Goal: Transaction & Acquisition: Purchase product/service

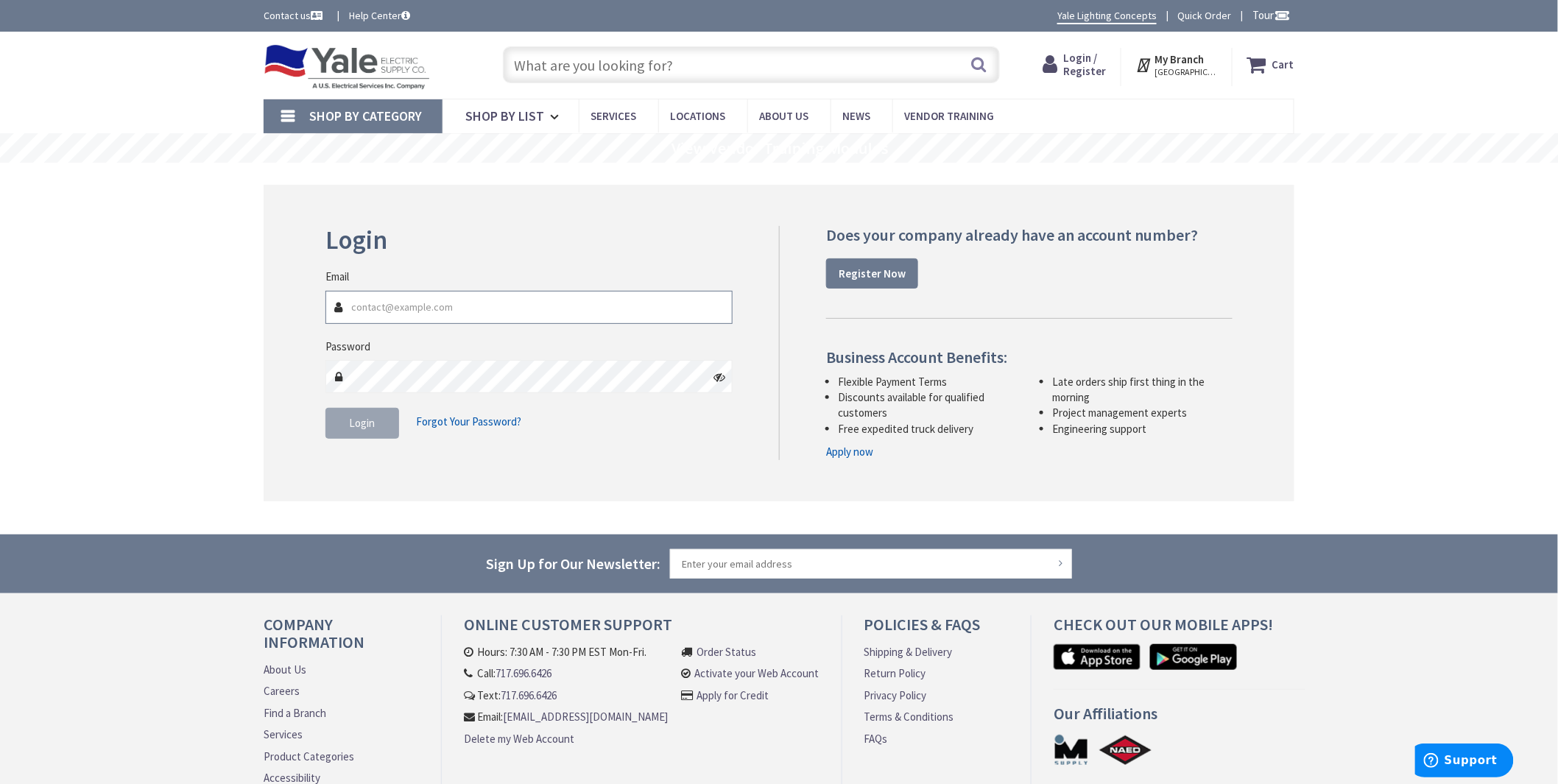
click at [426, 313] on input "Email" at bounding box center [529, 308] width 407 height 33
type input "[EMAIL_ADDRESS][DOMAIN_NAME]"
click at [356, 420] on span "Login" at bounding box center [363, 422] width 26 height 14
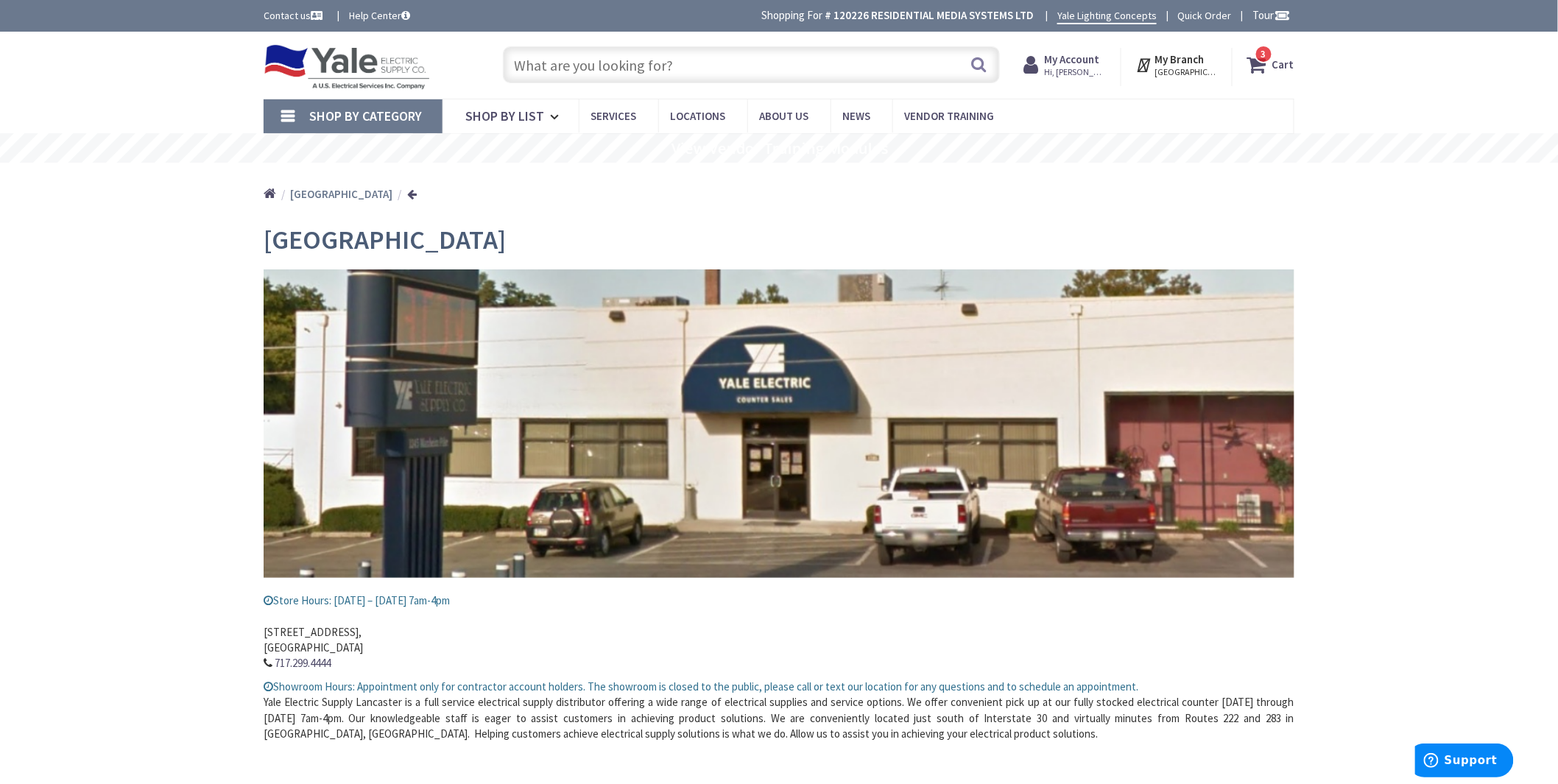
drag, startPoint x: 694, startPoint y: 61, endPoint x: 685, endPoint y: 54, distance: 11.4
click at [694, 61] on input "text" at bounding box center [751, 64] width 497 height 37
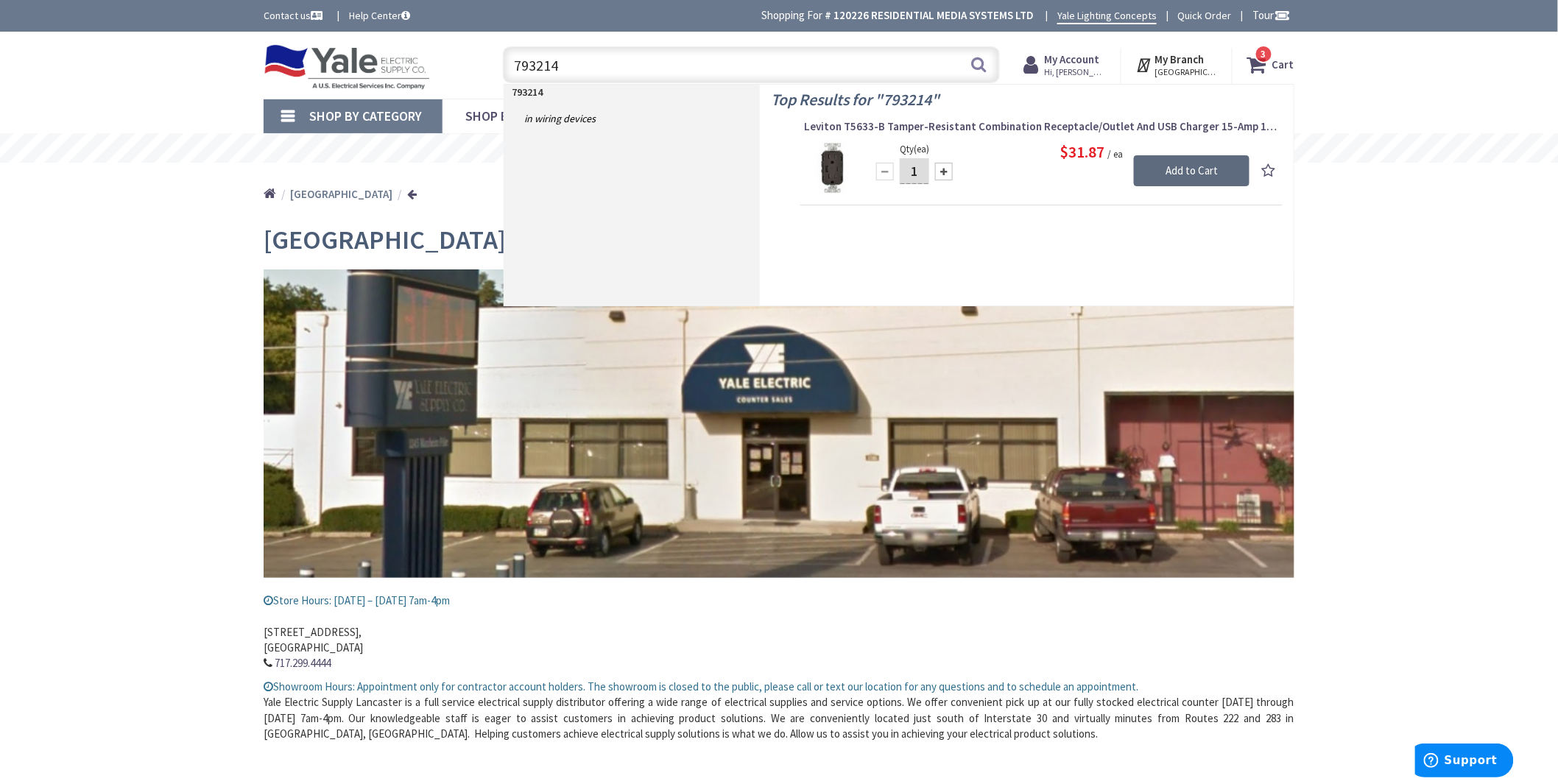
click at [1191, 167] on input "Add to Cart" at bounding box center [1190, 171] width 115 height 31
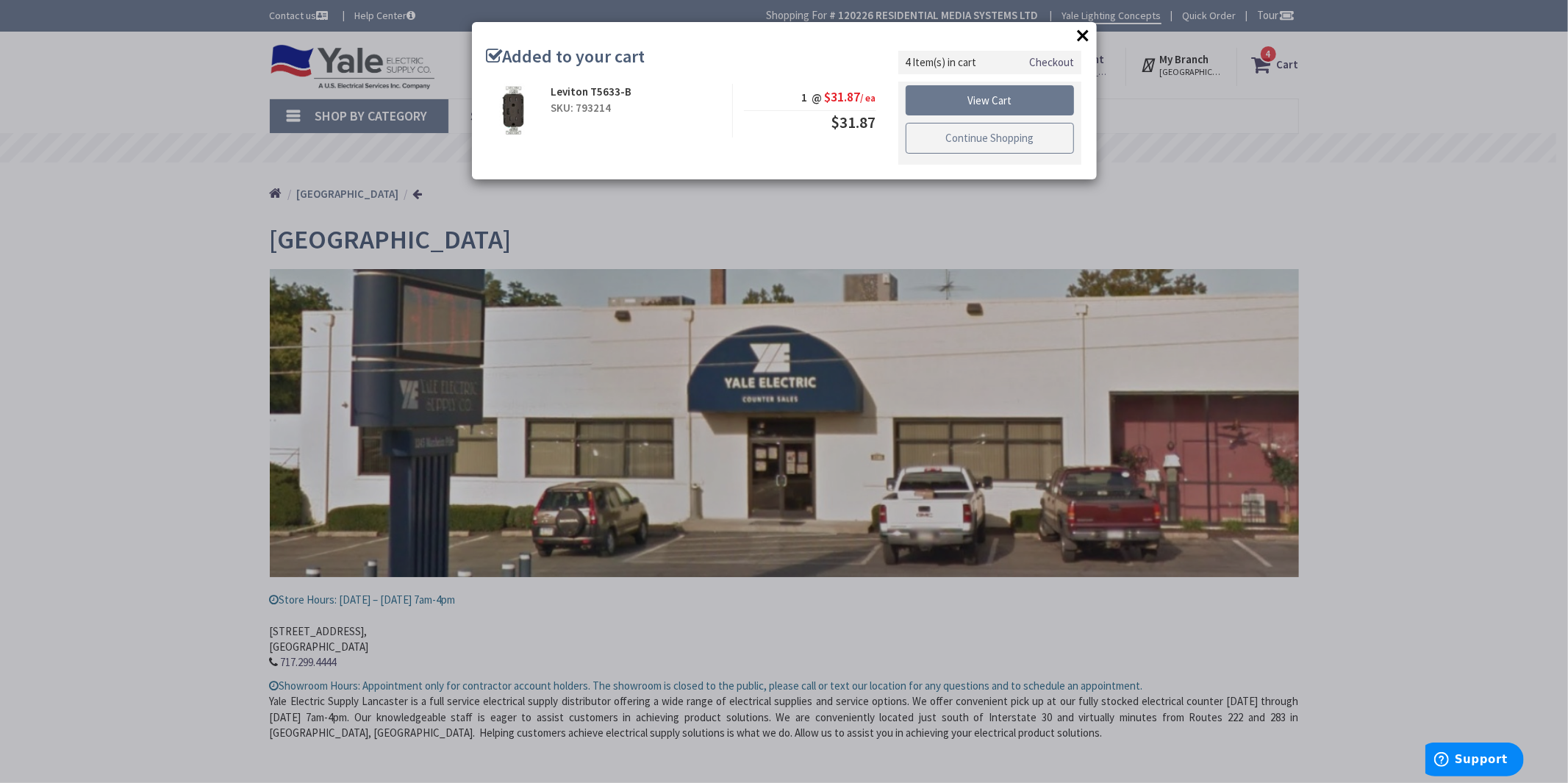
click at [995, 140] on link "Continue Shopping" at bounding box center [990, 138] width 169 height 31
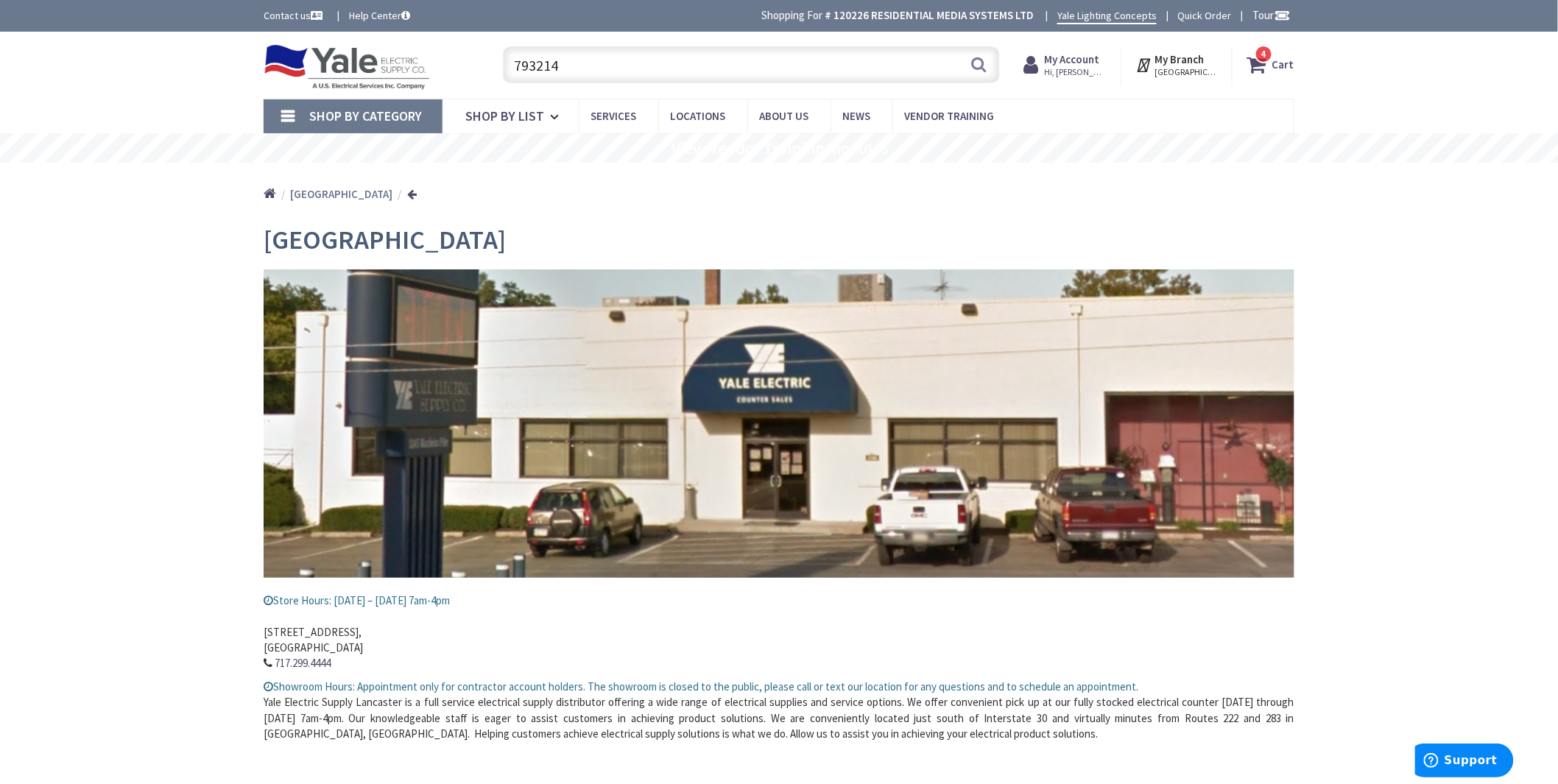
drag, startPoint x: 621, startPoint y: 70, endPoint x: 465, endPoint y: 61, distance: 156.3
click at [465, 61] on div "Toggle Nav 793214 793214 Search 4 4 4 items Cart My Cart 4" at bounding box center [779, 65] width 1053 height 50
click at [1266, 53] on span "4" at bounding box center [1264, 54] width 6 height 13
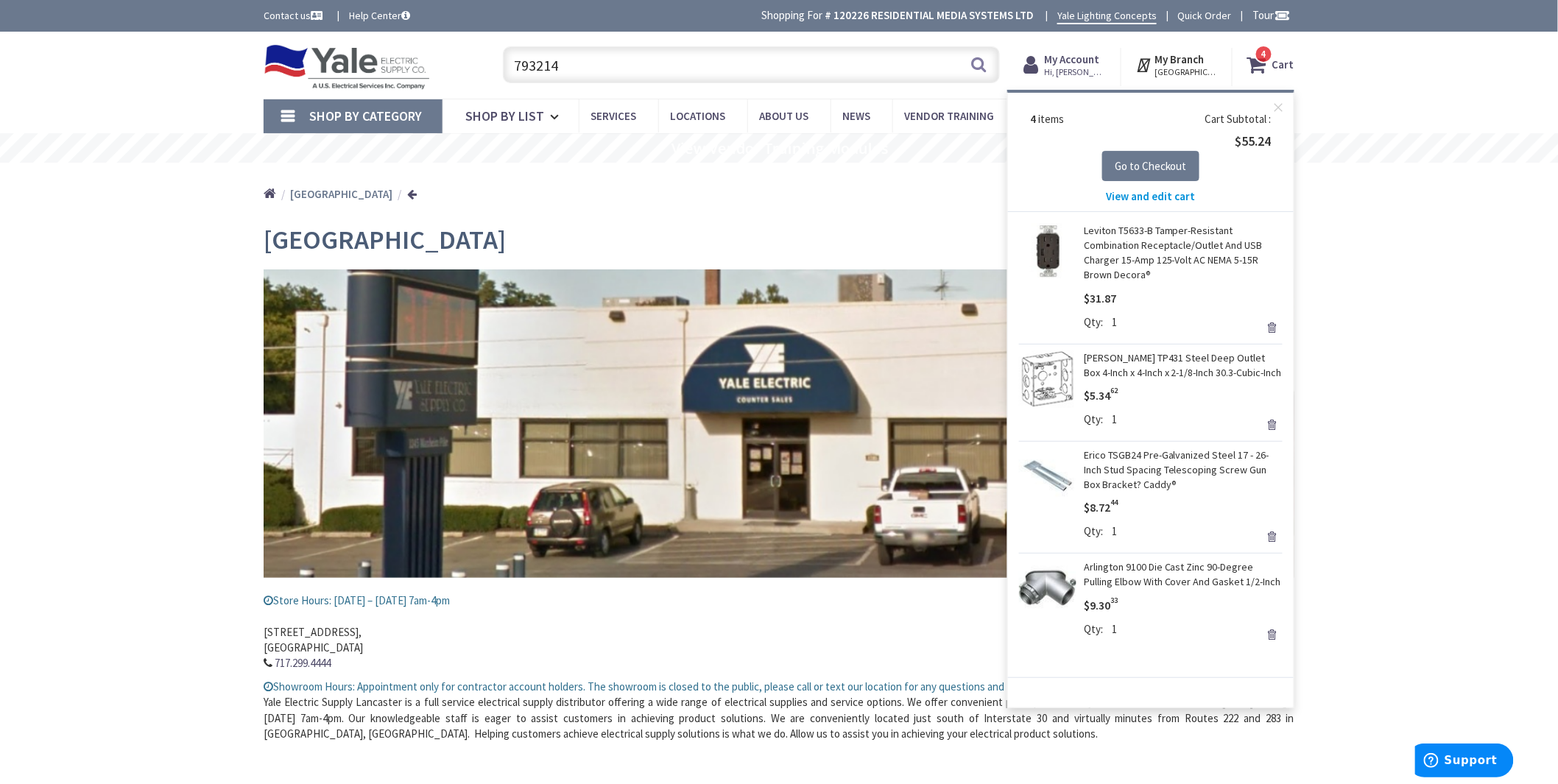
click at [1275, 428] on link "Remove" at bounding box center [1271, 425] width 20 height 20
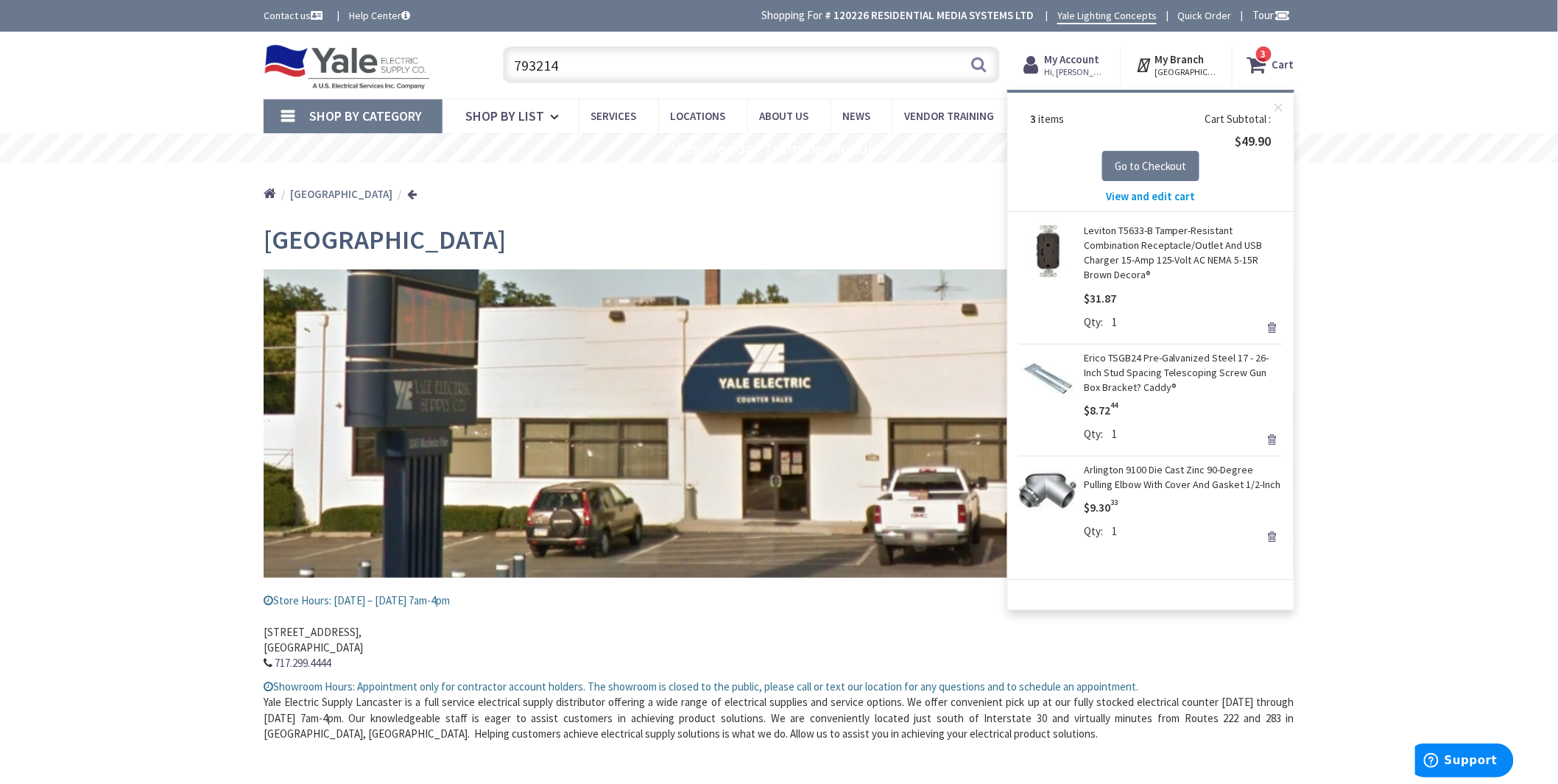
click at [1271, 440] on link "Remove" at bounding box center [1271, 439] width 20 height 20
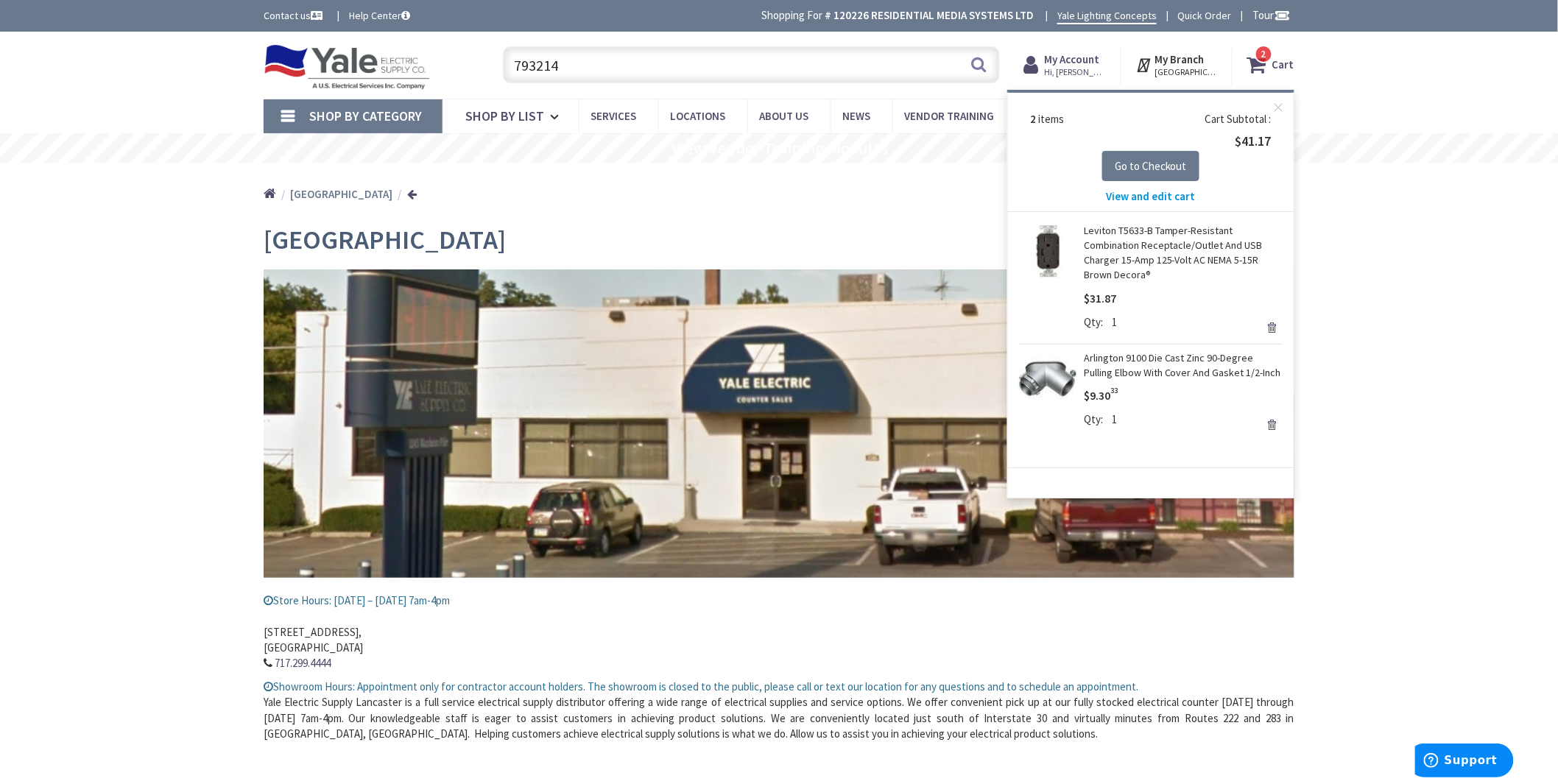
click at [1271, 431] on link "Remove" at bounding box center [1271, 425] width 20 height 20
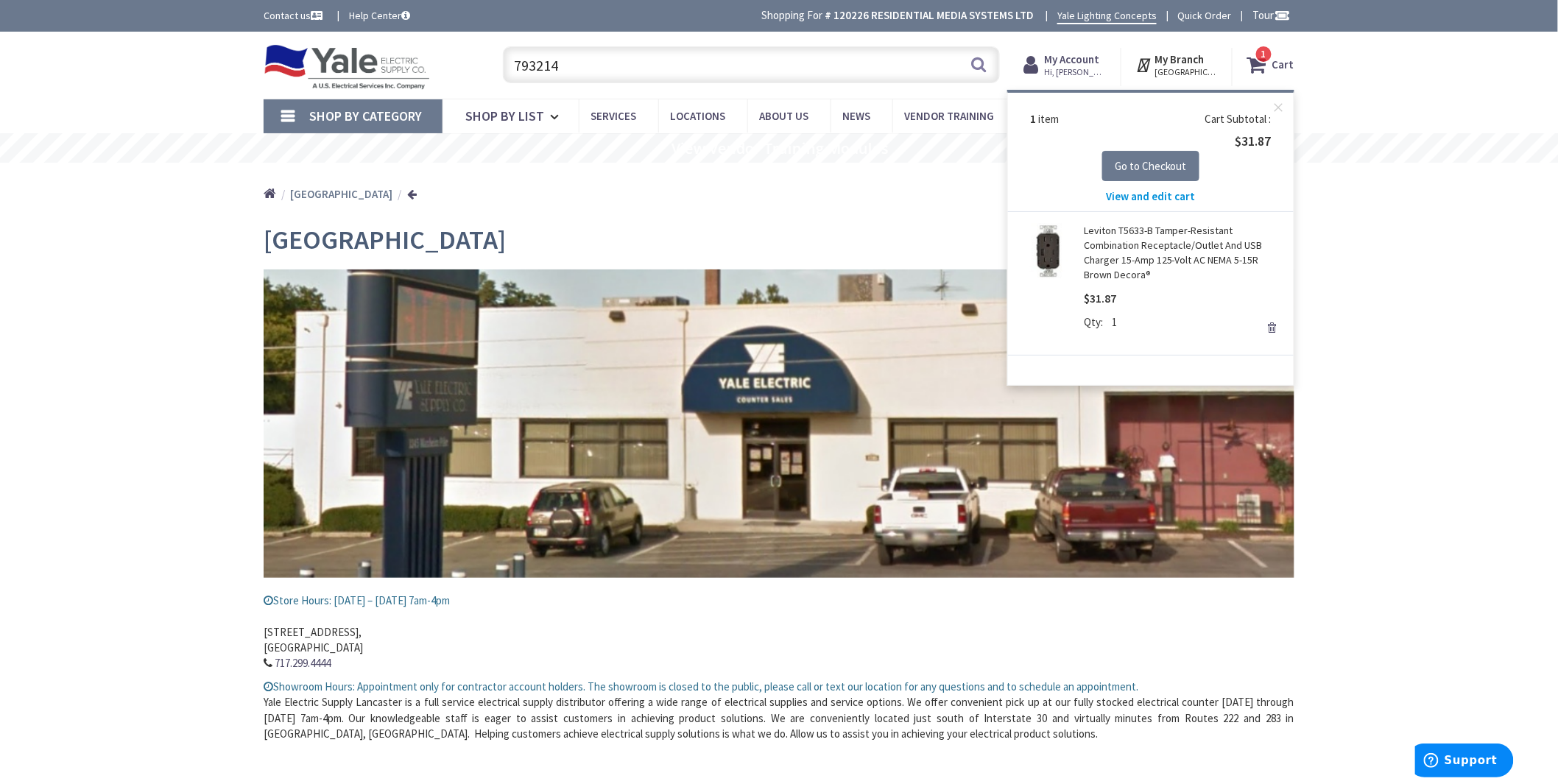
click at [652, 61] on input "793214" at bounding box center [751, 64] width 497 height 37
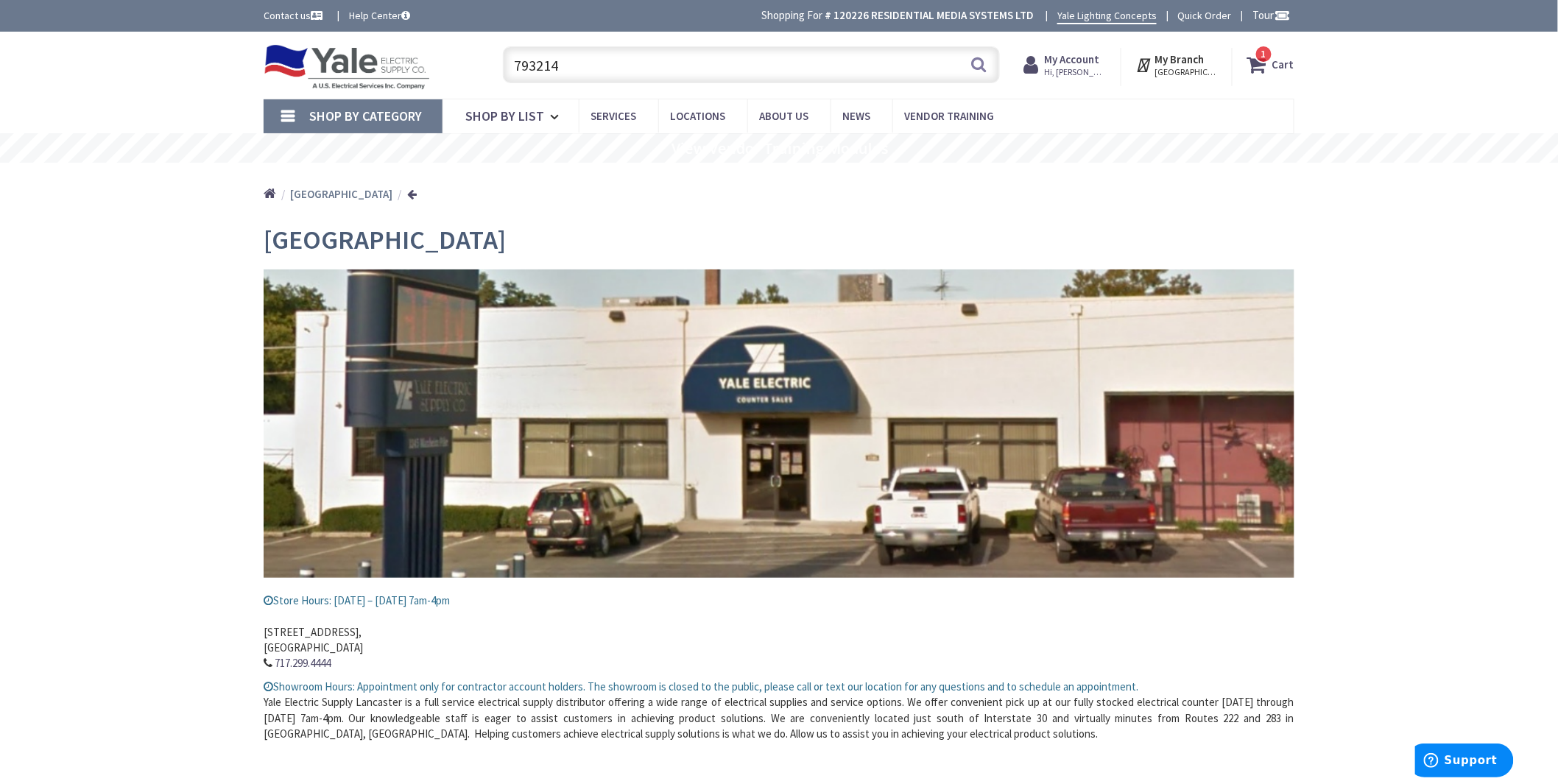
drag, startPoint x: 652, startPoint y: 63, endPoint x: 385, endPoint y: 41, distance: 267.9
click at [390, 53] on div "Toggle Nav 793214 793214 Search 1 1 1 items Cart My Cart 1" at bounding box center [779, 65] width 1053 height 50
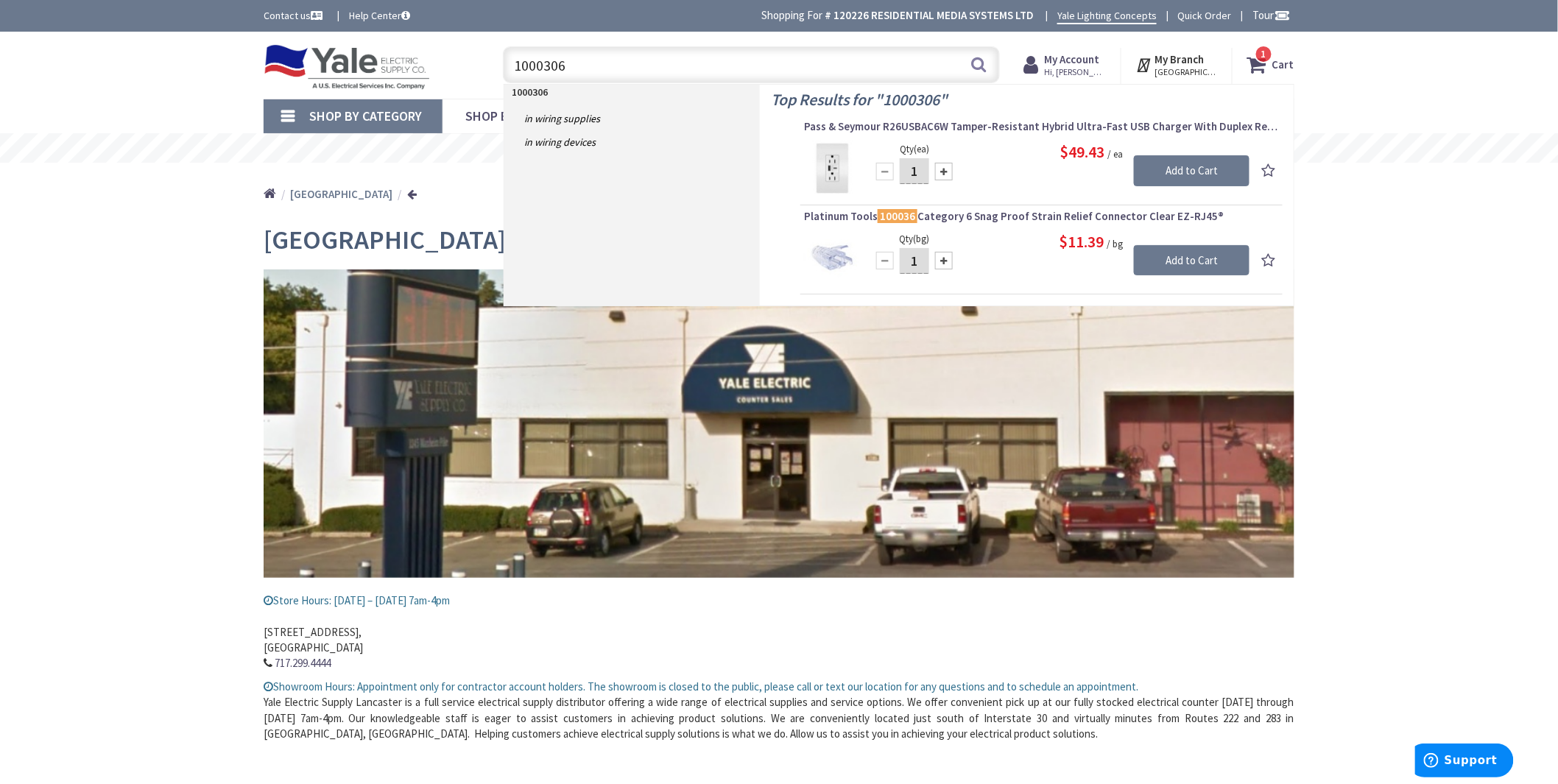
type input "1000306"
click at [921, 173] on input "1" at bounding box center [914, 171] width 29 height 26
type input "15"
click at [1181, 166] on input "Add to Cart" at bounding box center [1190, 171] width 115 height 31
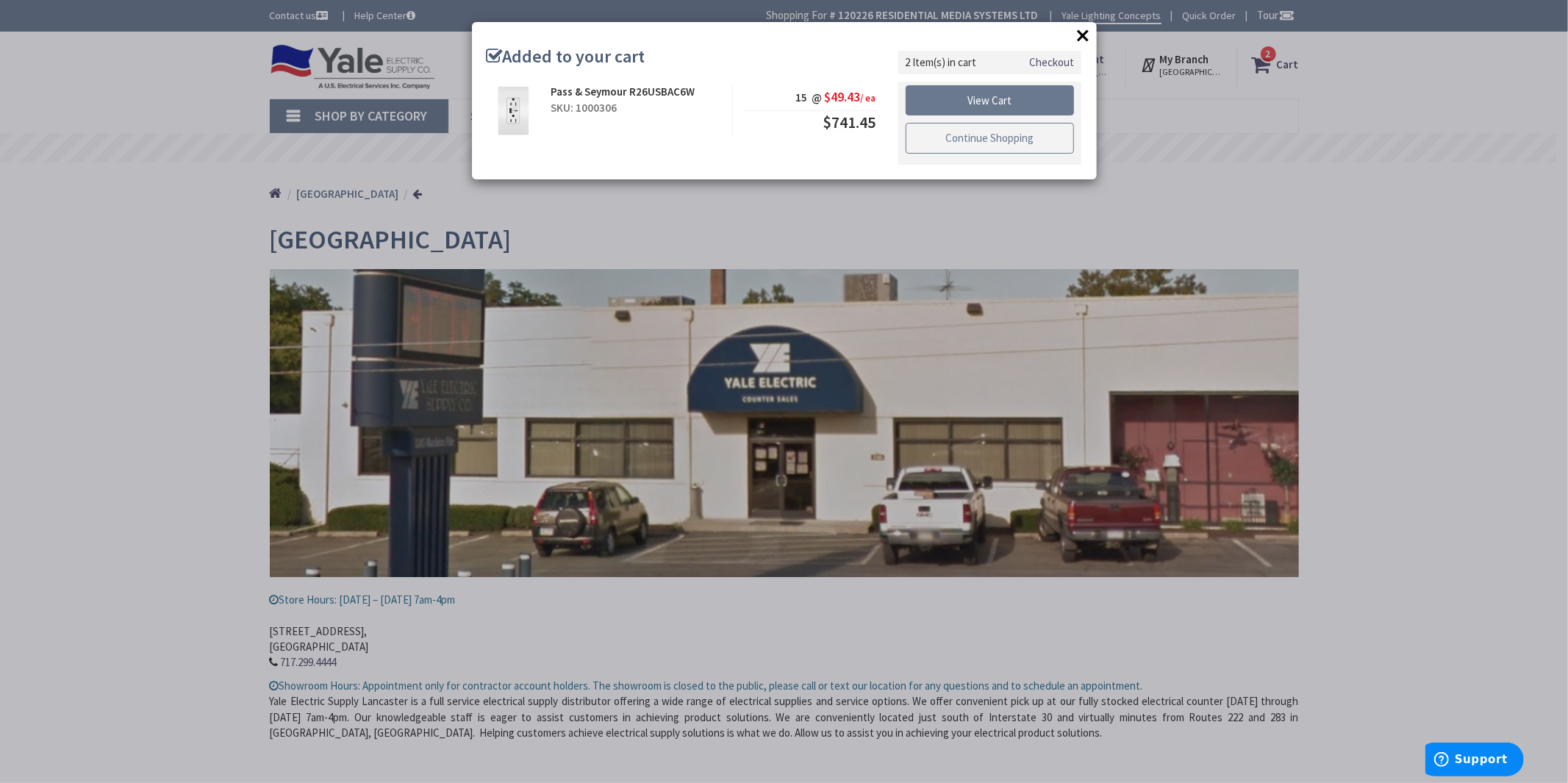
click at [1000, 141] on link "Continue Shopping" at bounding box center [990, 138] width 169 height 31
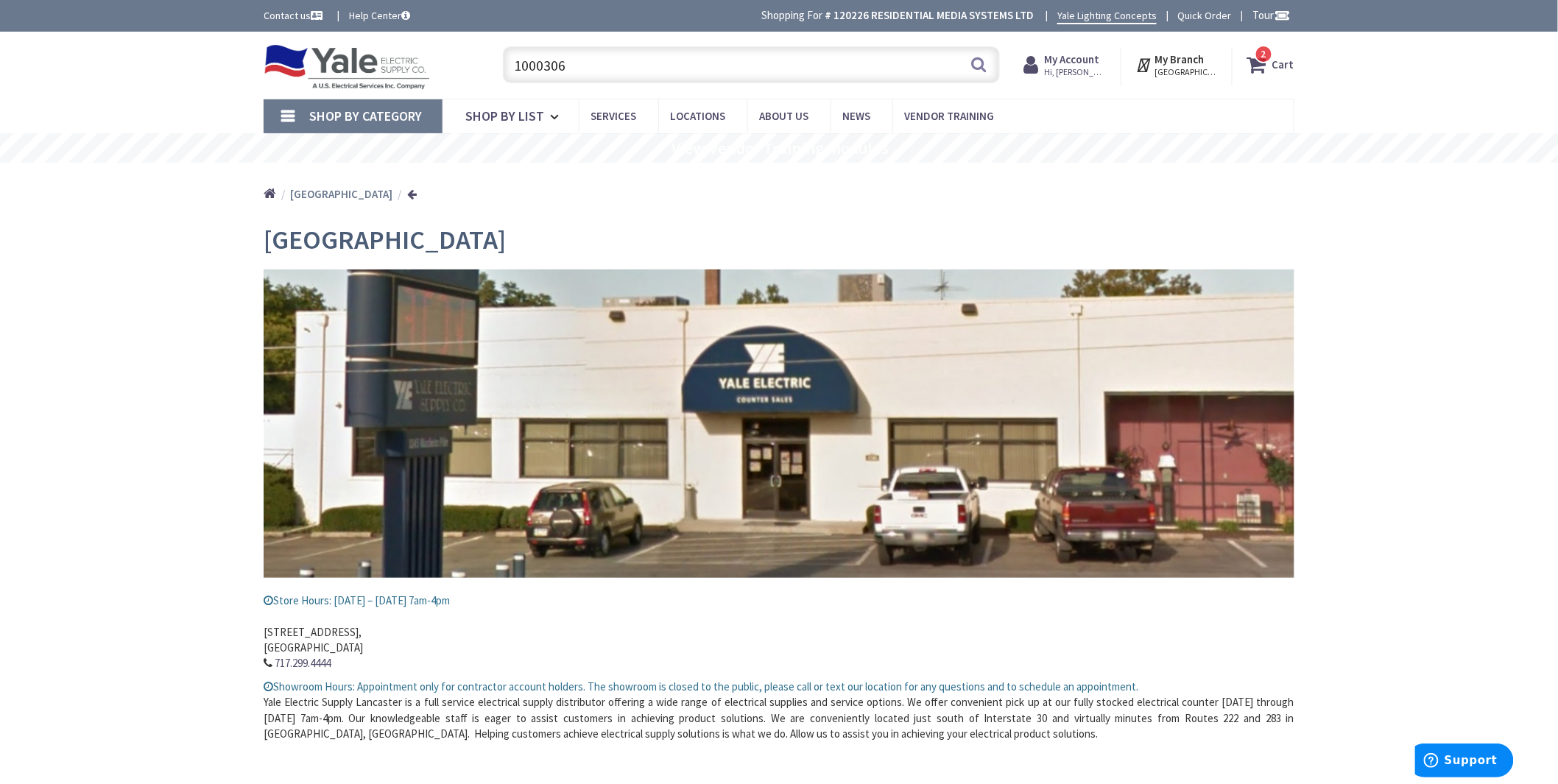
drag, startPoint x: 673, startPoint y: 61, endPoint x: 201, endPoint y: 11, distance: 474.6
click at [201, 11] on body "Please wait... Accessibility Screen-Reader Guide, Feedback, and Issue Reporting…" at bounding box center [779, 394] width 1558 height 790
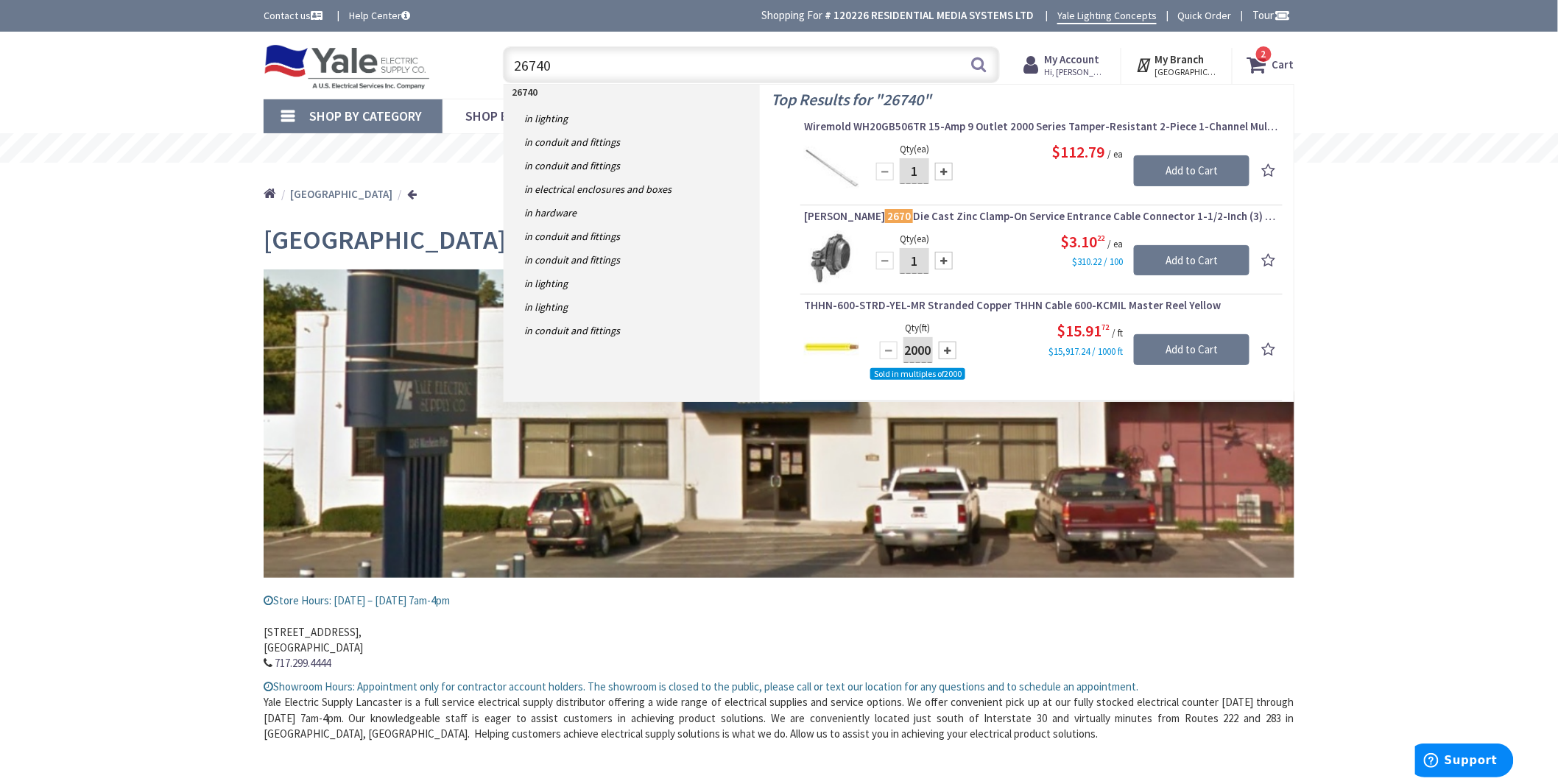
type input "26740"
click at [947, 170] on div at bounding box center [943, 171] width 18 height 18
type input "3"
click at [1177, 170] on input "Add to Cart" at bounding box center [1190, 171] width 115 height 31
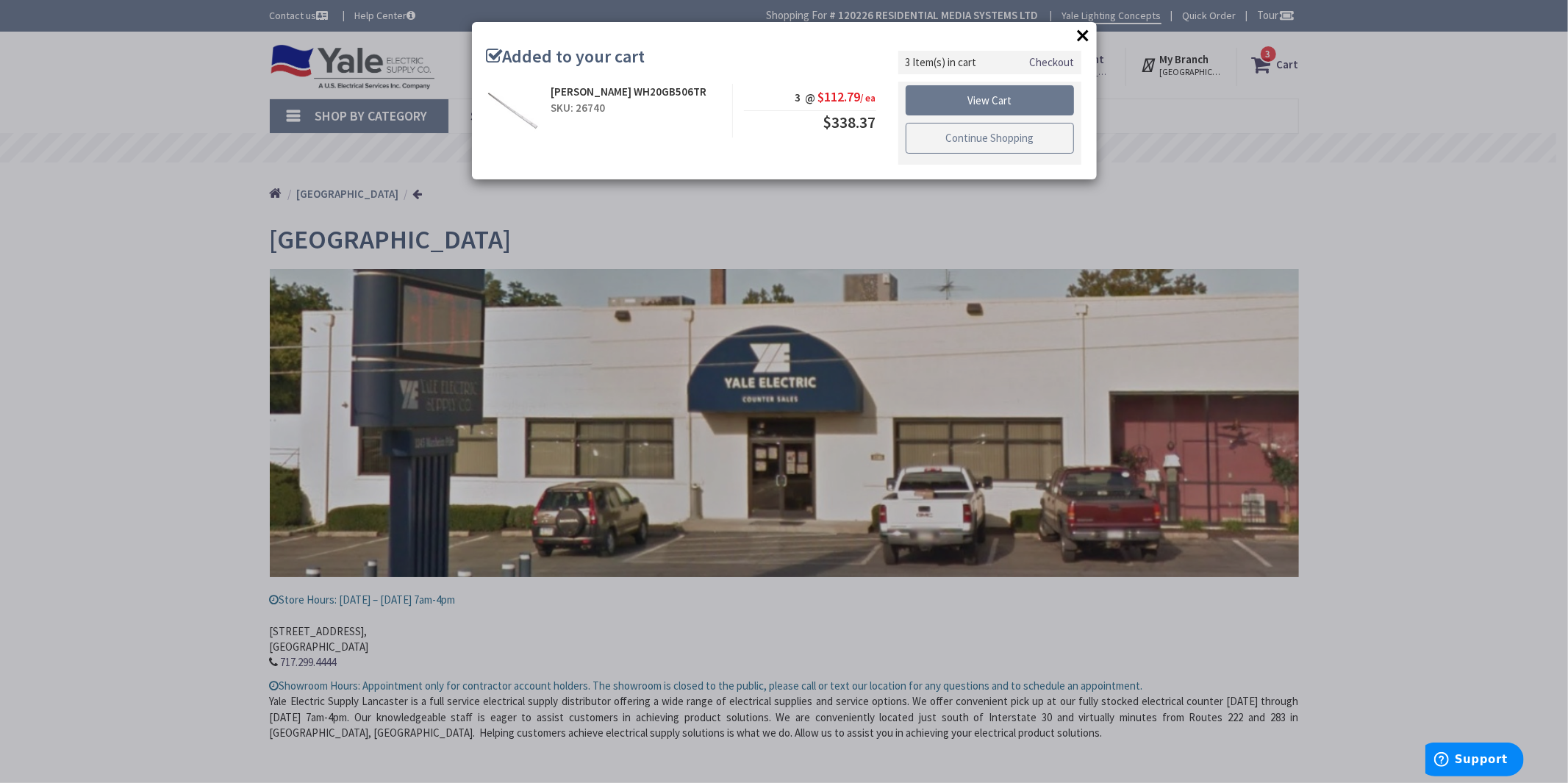
click at [993, 137] on link "Continue Shopping" at bounding box center [990, 138] width 169 height 31
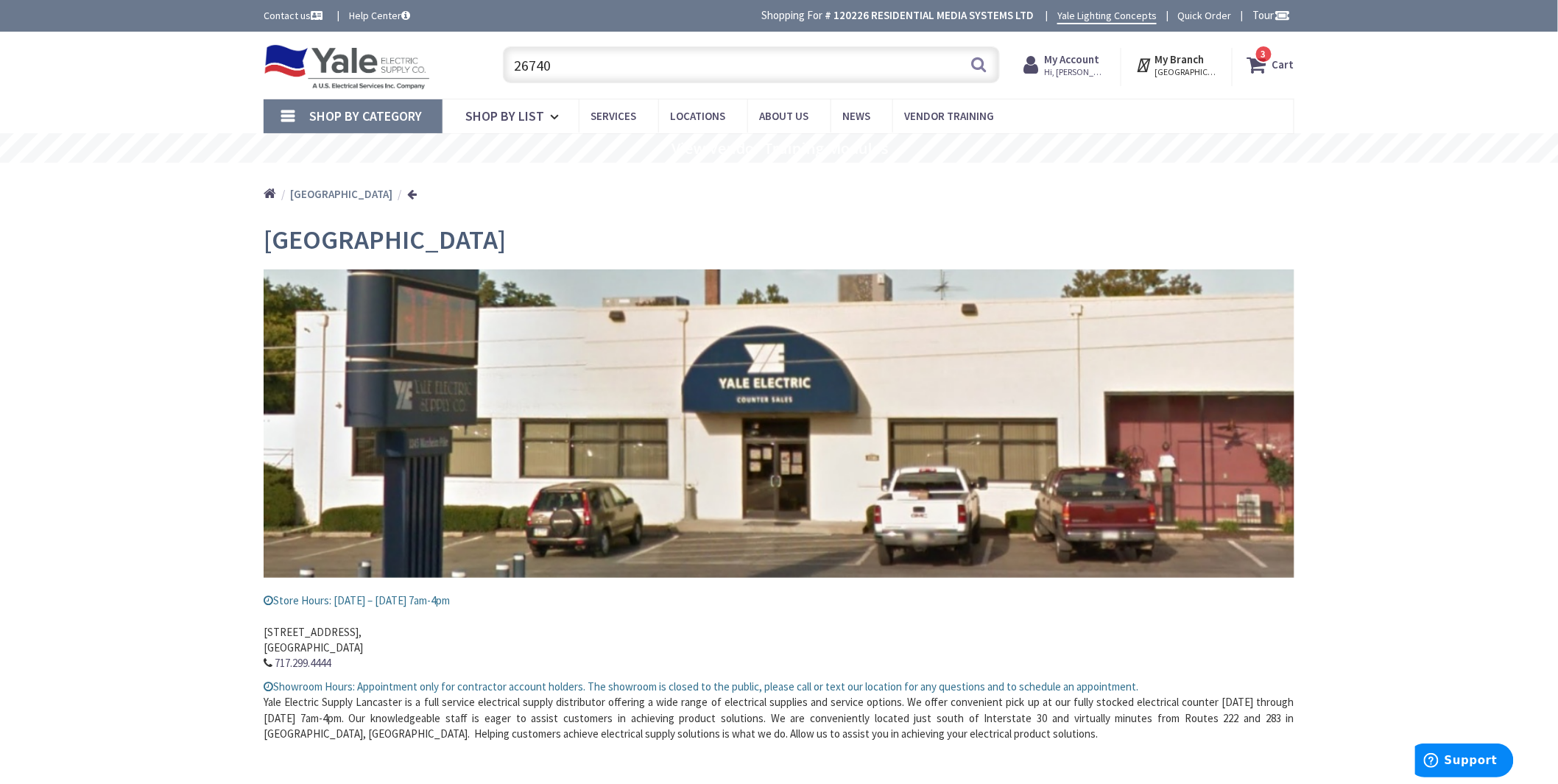
drag, startPoint x: 564, startPoint y: 64, endPoint x: 371, endPoint y: 49, distance: 193.6
click at [386, 56] on div "Toggle Nav 26740 26740 Search 3 3 3 items Cart My Cart 3" at bounding box center [779, 65] width 1053 height 50
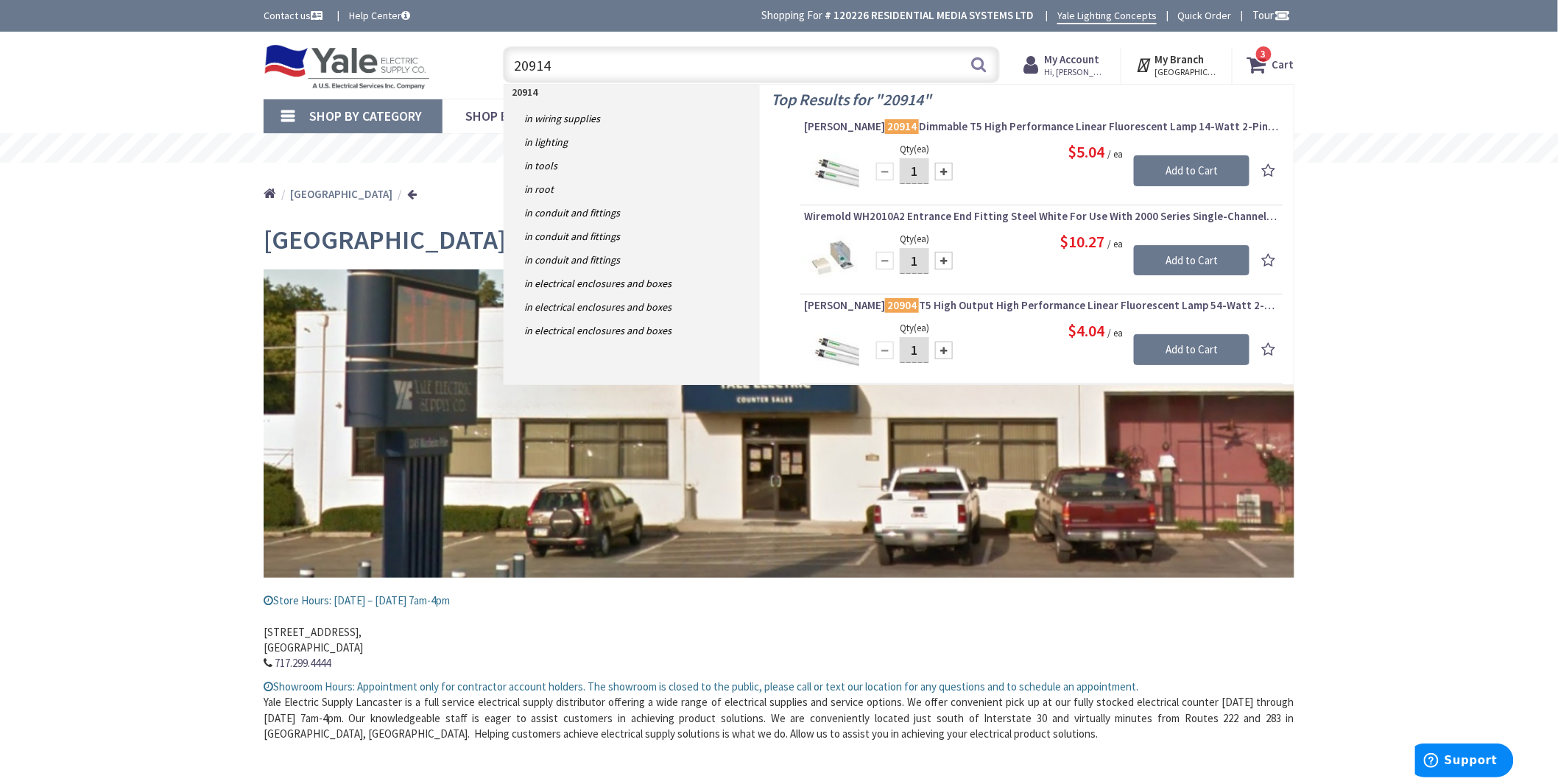
type input "20914"
click at [941, 262] on div at bounding box center [943, 260] width 18 height 18
click at [945, 262] on div at bounding box center [943, 260] width 18 height 18
click at [886, 262] on div at bounding box center [884, 260] width 18 height 18
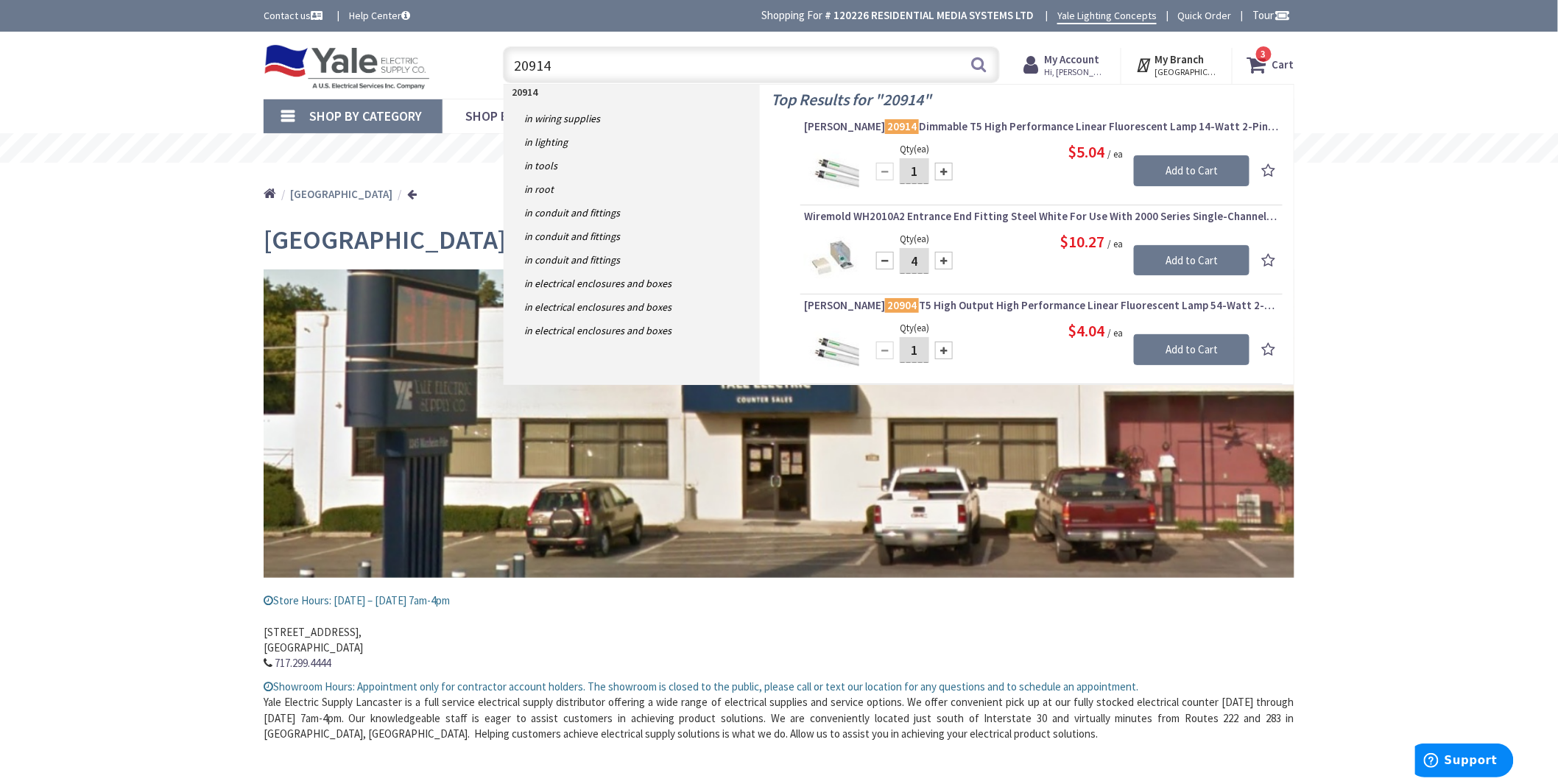
type input "3"
click at [1201, 262] on input "Add to Cart" at bounding box center [1190, 261] width 115 height 31
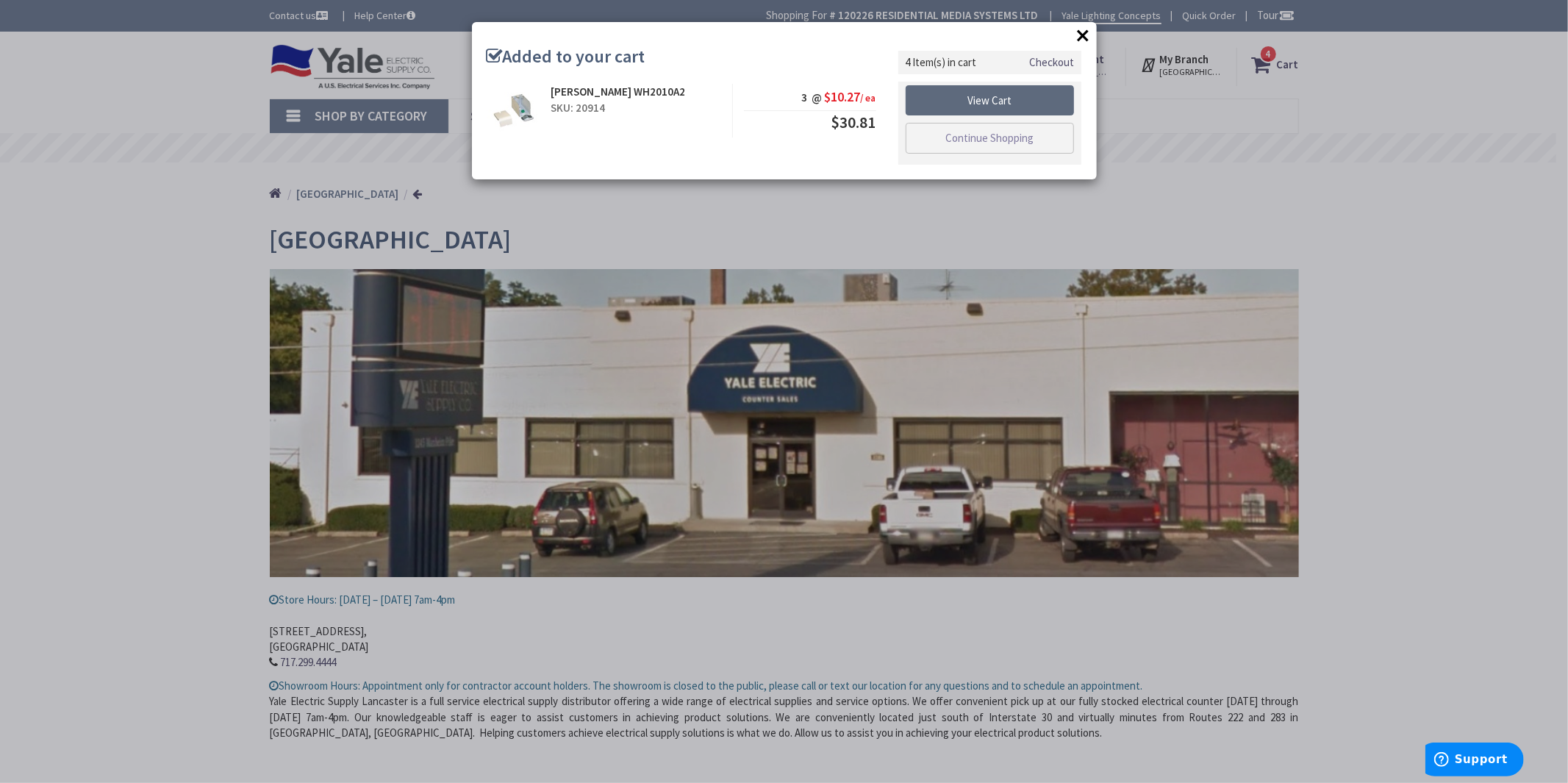
click at [986, 98] on link "View Cart" at bounding box center [990, 101] width 169 height 31
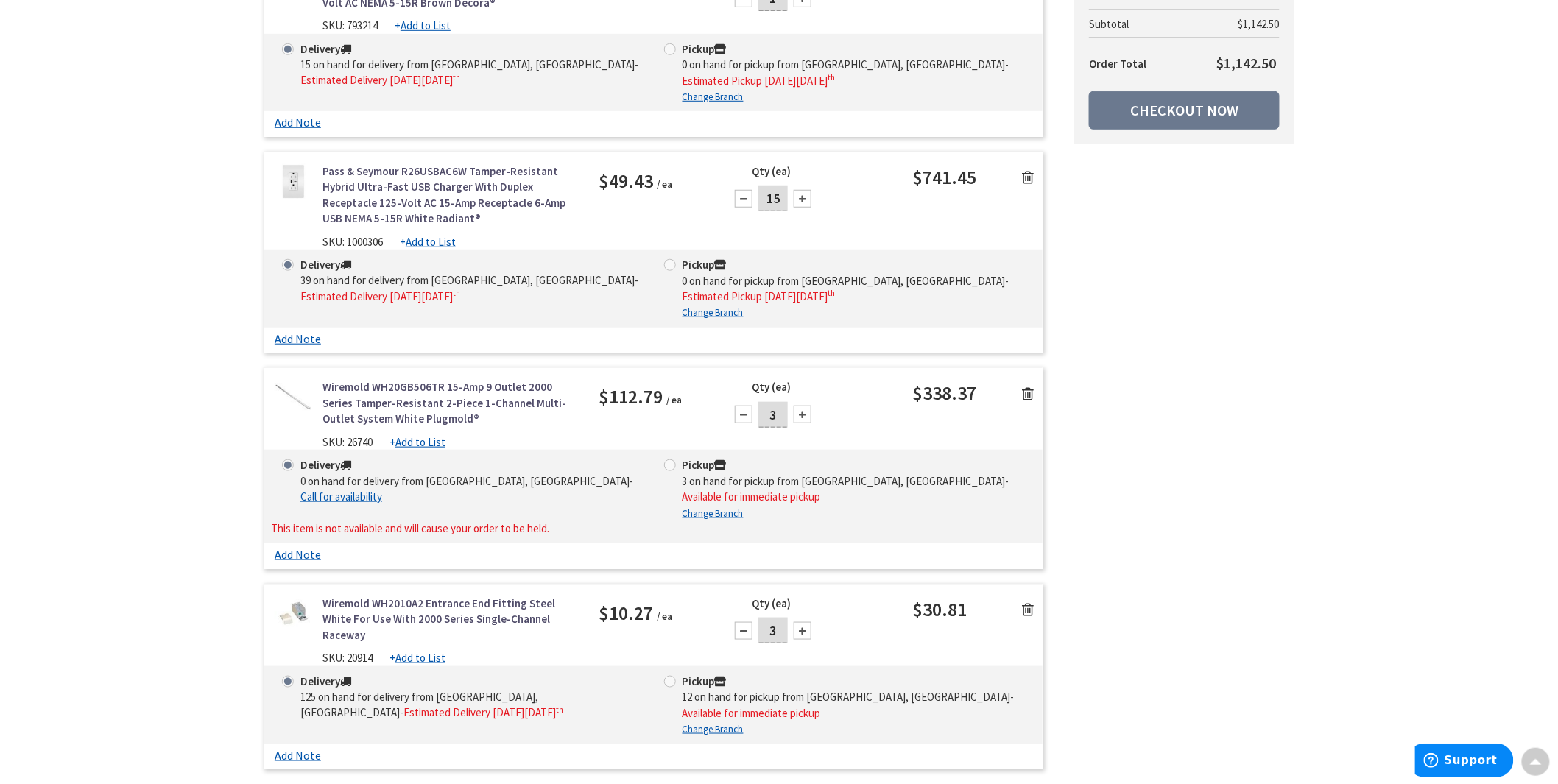
scroll to position [408, 0]
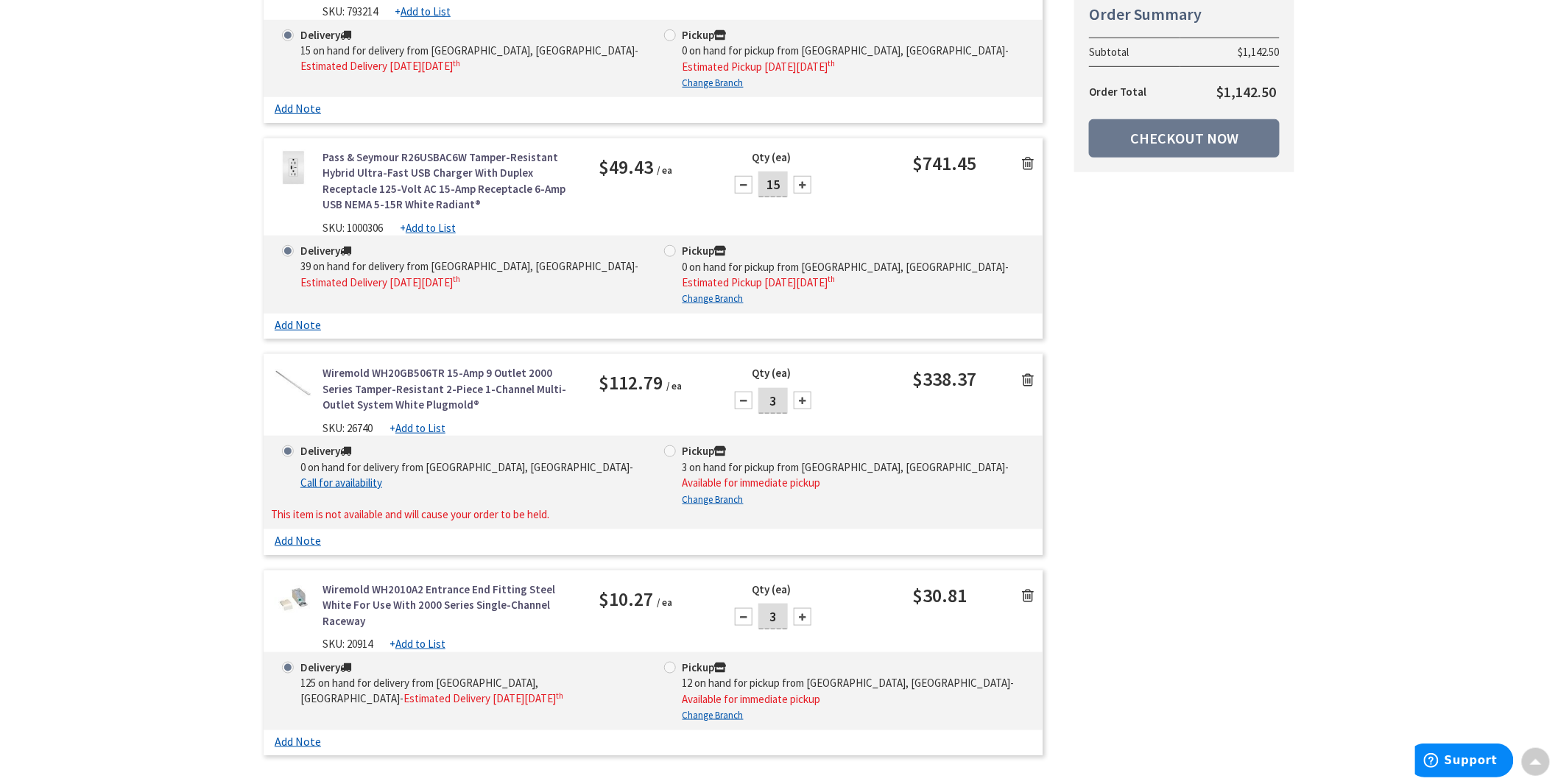
click at [666, 450] on span at bounding box center [670, 451] width 12 height 12
click at [668, 450] on input "Pickup 3 on hand for pickup from Lancaster, Pa - Available for immediate pickup" at bounding box center [673, 451] width 9 height 9
radio input "true"
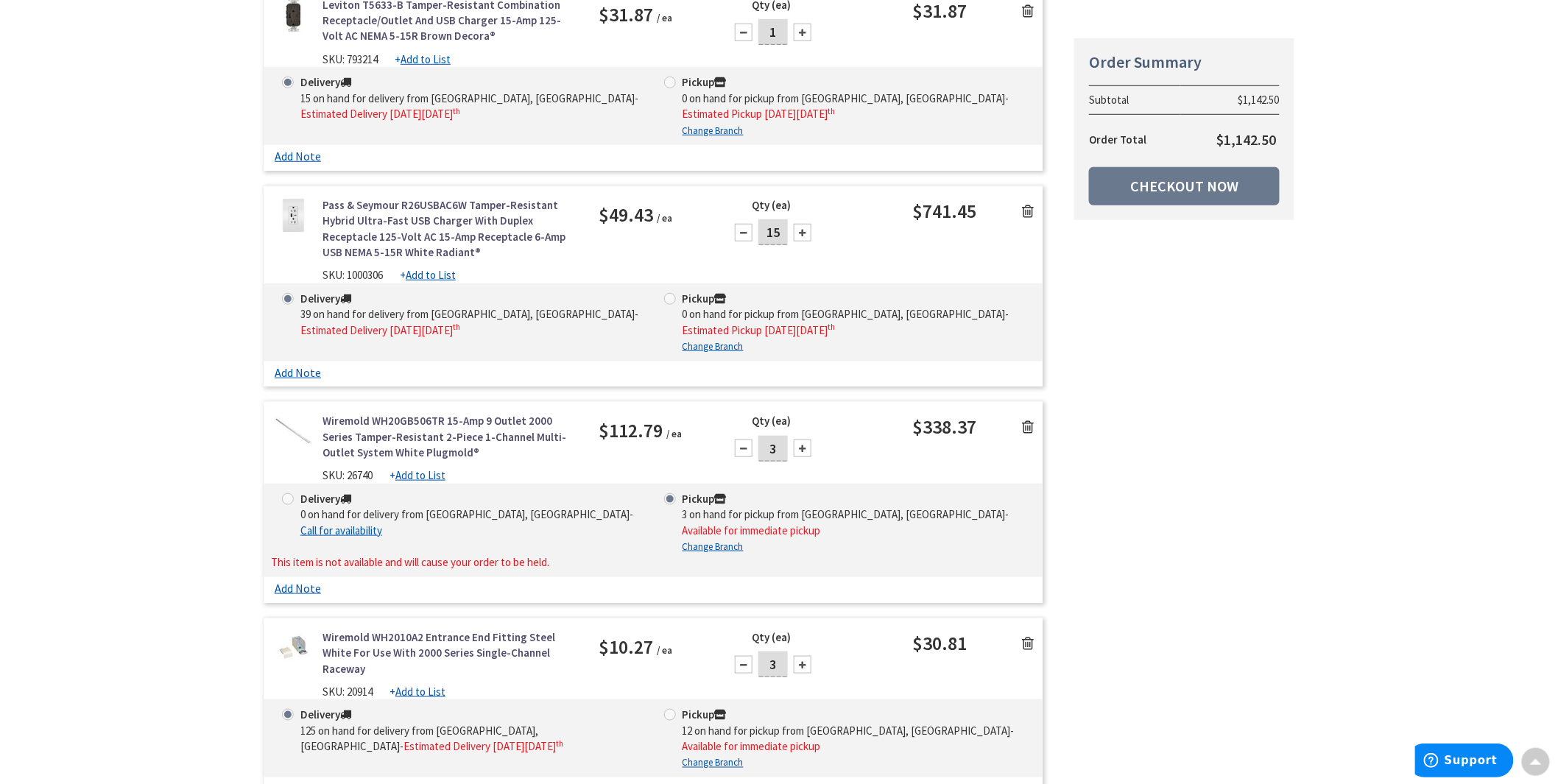
click at [672, 708] on span at bounding box center [670, 714] width 12 height 12
click at [672, 709] on input "Pickup 12 on hand for pickup from Lancaster, Pa - Available for immediate pickup" at bounding box center [673, 714] width 9 height 9
radio input "true"
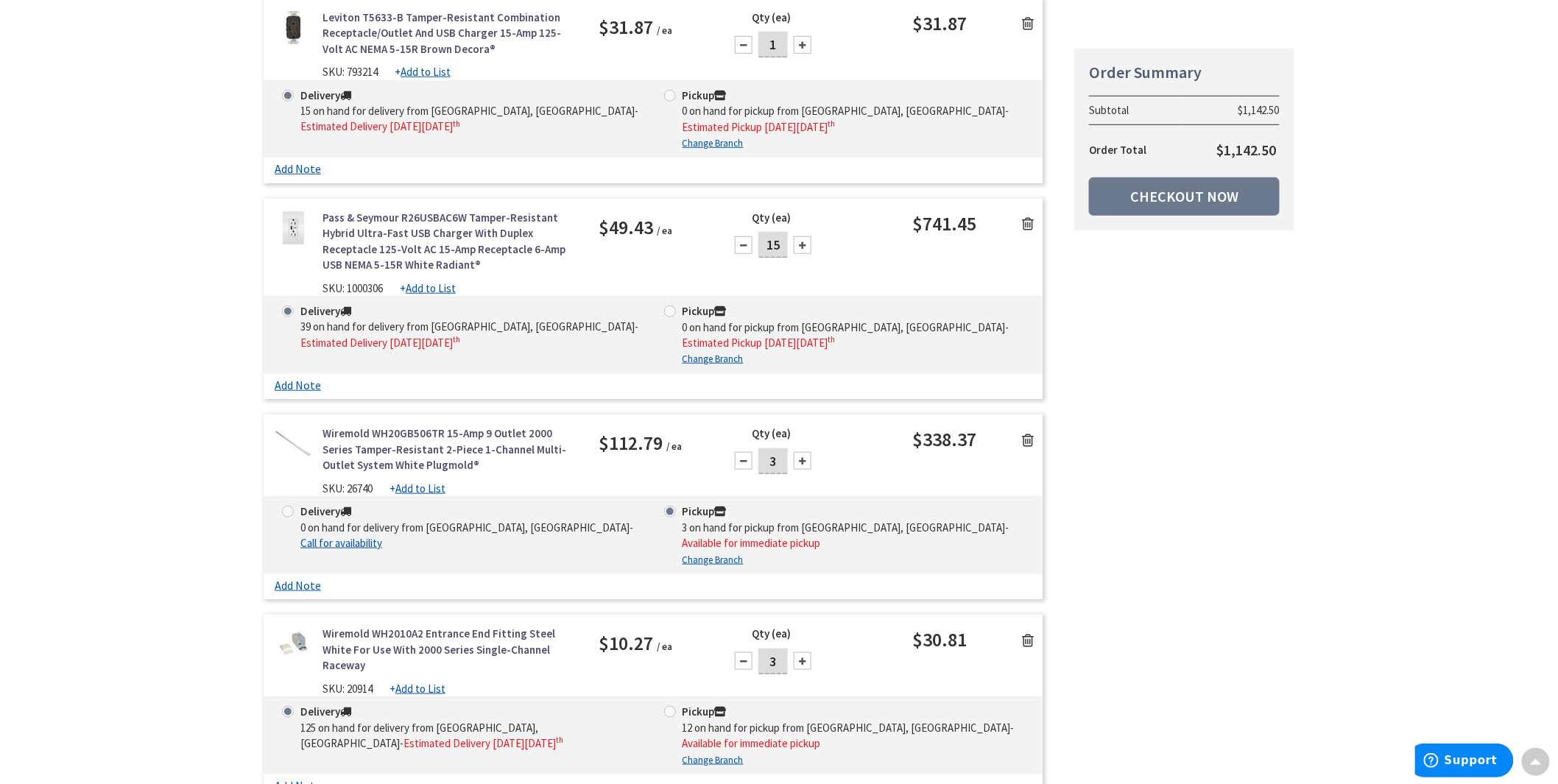
scroll to position [396, 0]
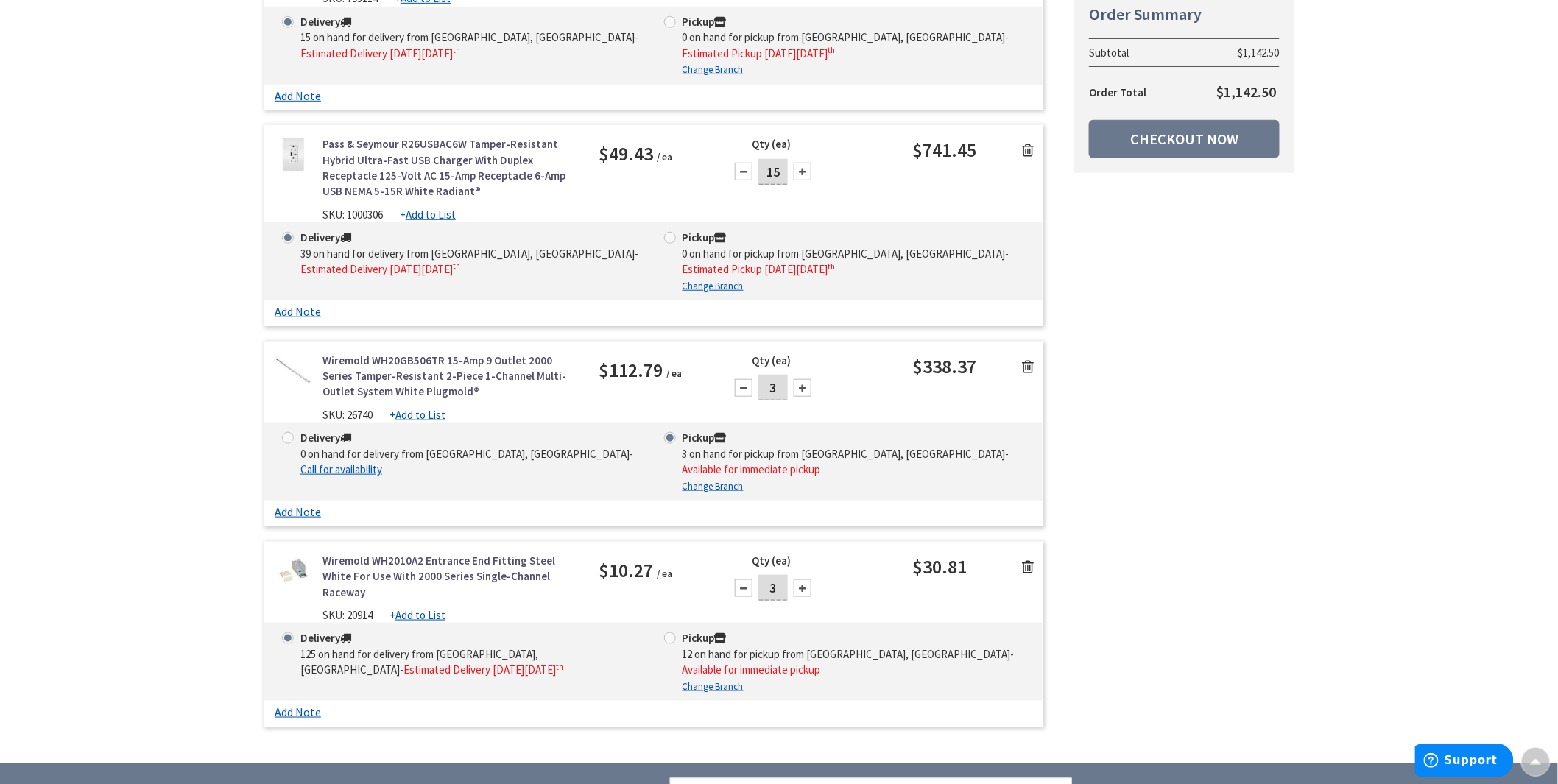
click at [664, 632] on span at bounding box center [670, 638] width 12 height 12
click at [668, 633] on input "Pickup 12 on hand for pickup from [GEOGRAPHIC_DATA], [GEOGRAPHIC_DATA] - Availa…" at bounding box center [673, 638] width 9 height 9
radio input "true"
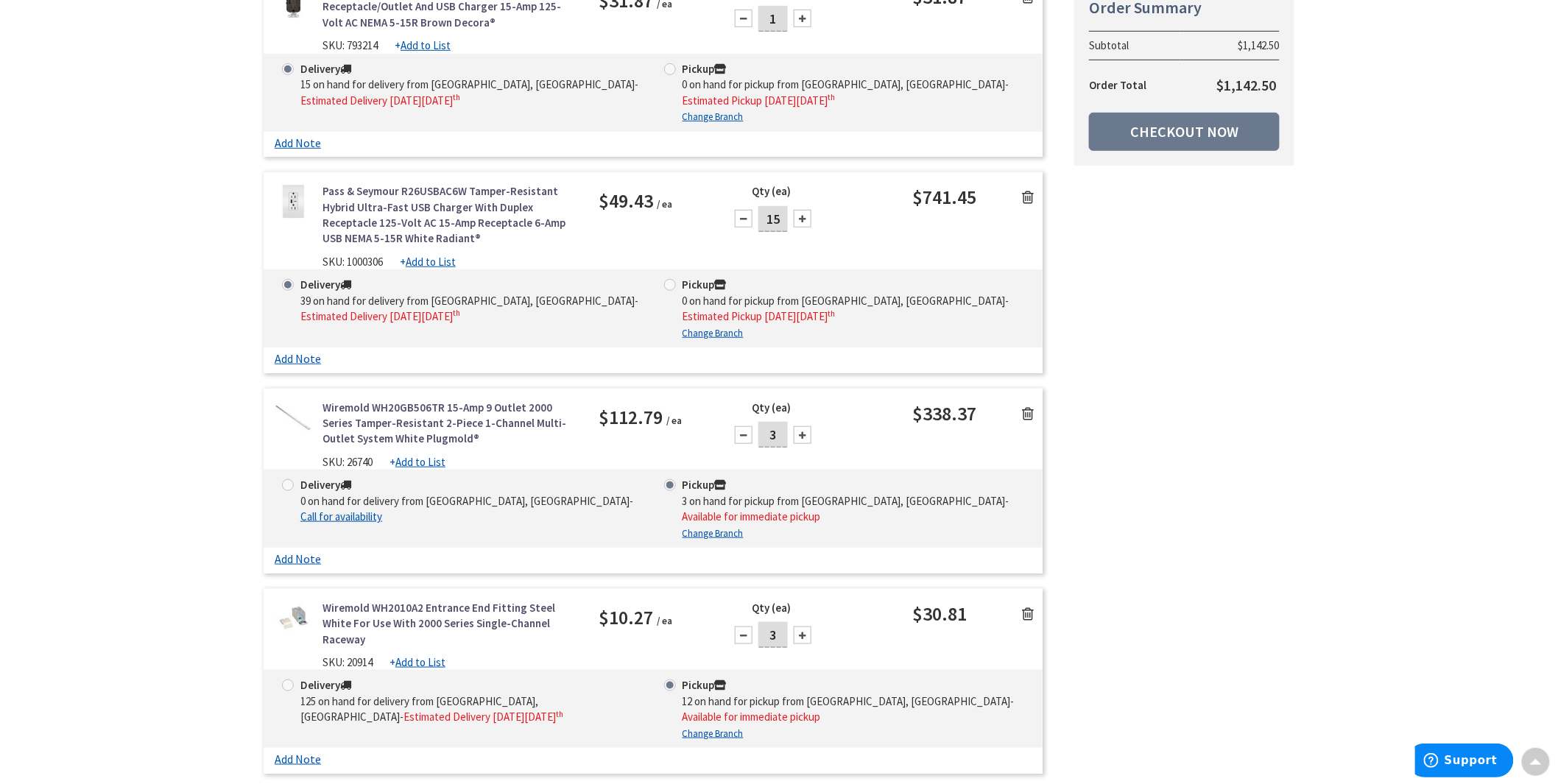
scroll to position [350, 0]
click at [1211, 141] on link "Checkout Now" at bounding box center [1184, 138] width 191 height 39
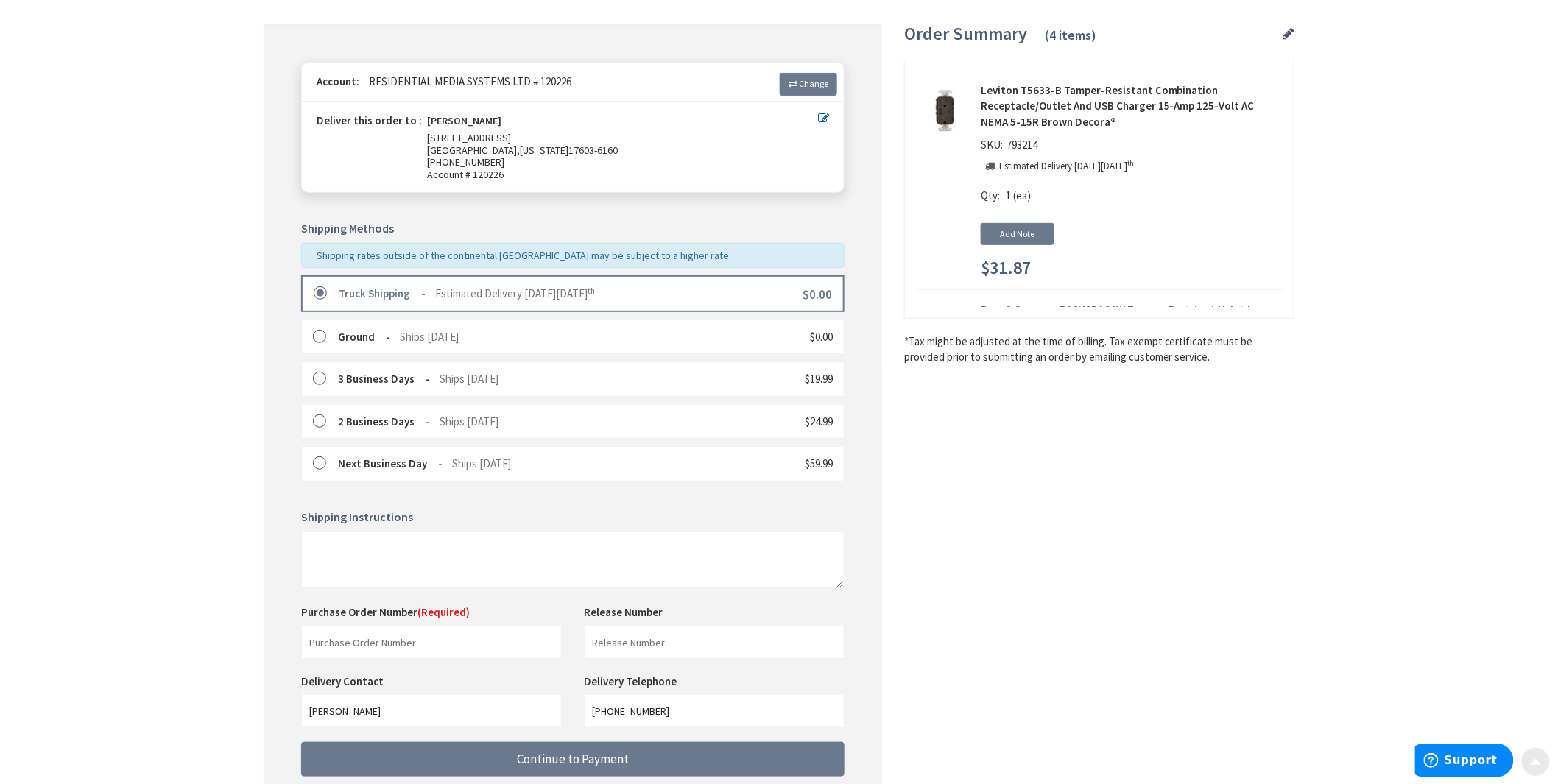
scroll to position [245, 0]
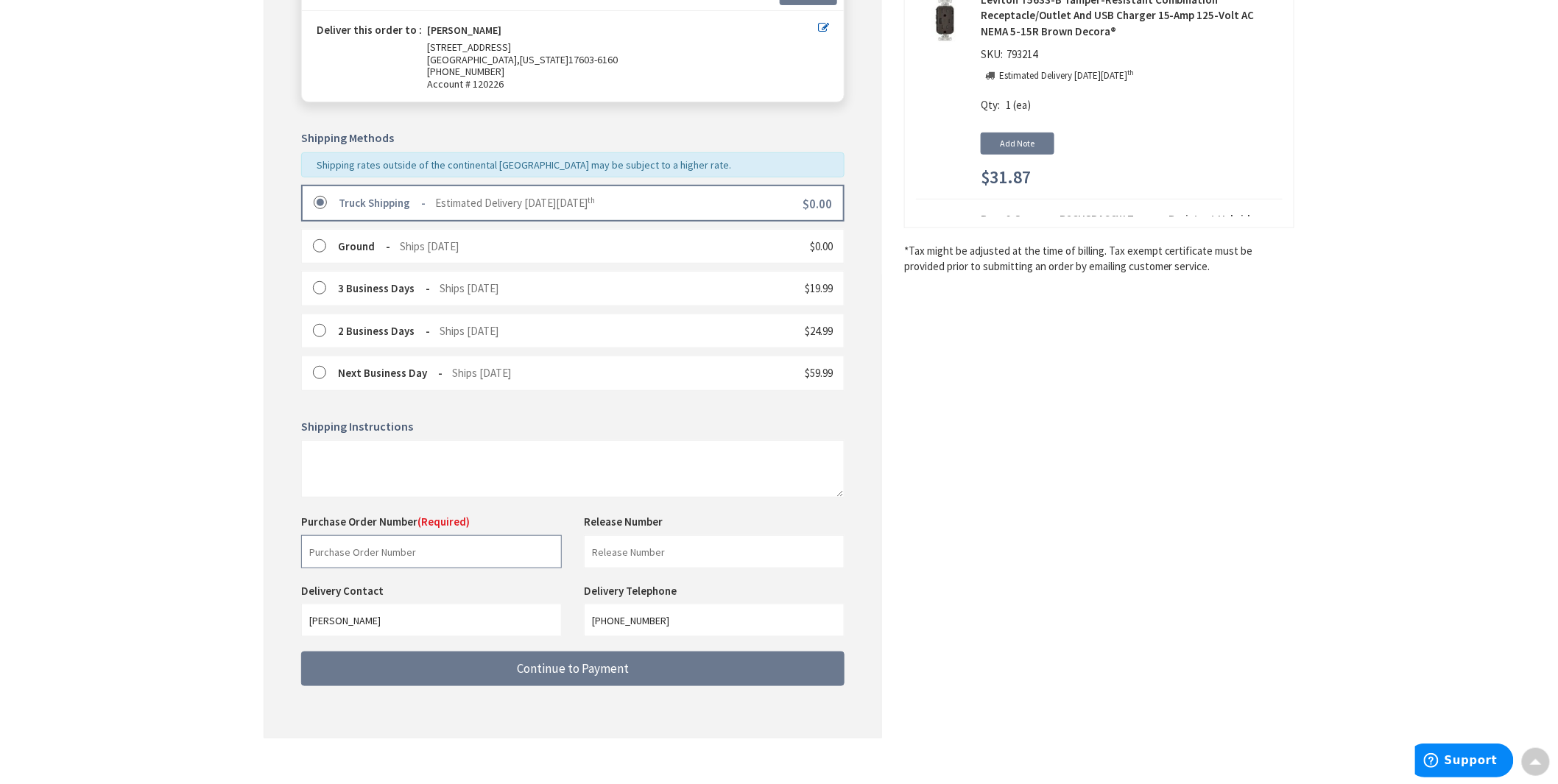
click at [347, 555] on input "text" at bounding box center [431, 552] width 261 height 33
type input "250321 - 1853-M-D"
click at [559, 664] on span "Continue to Payment" at bounding box center [572, 669] width 111 height 17
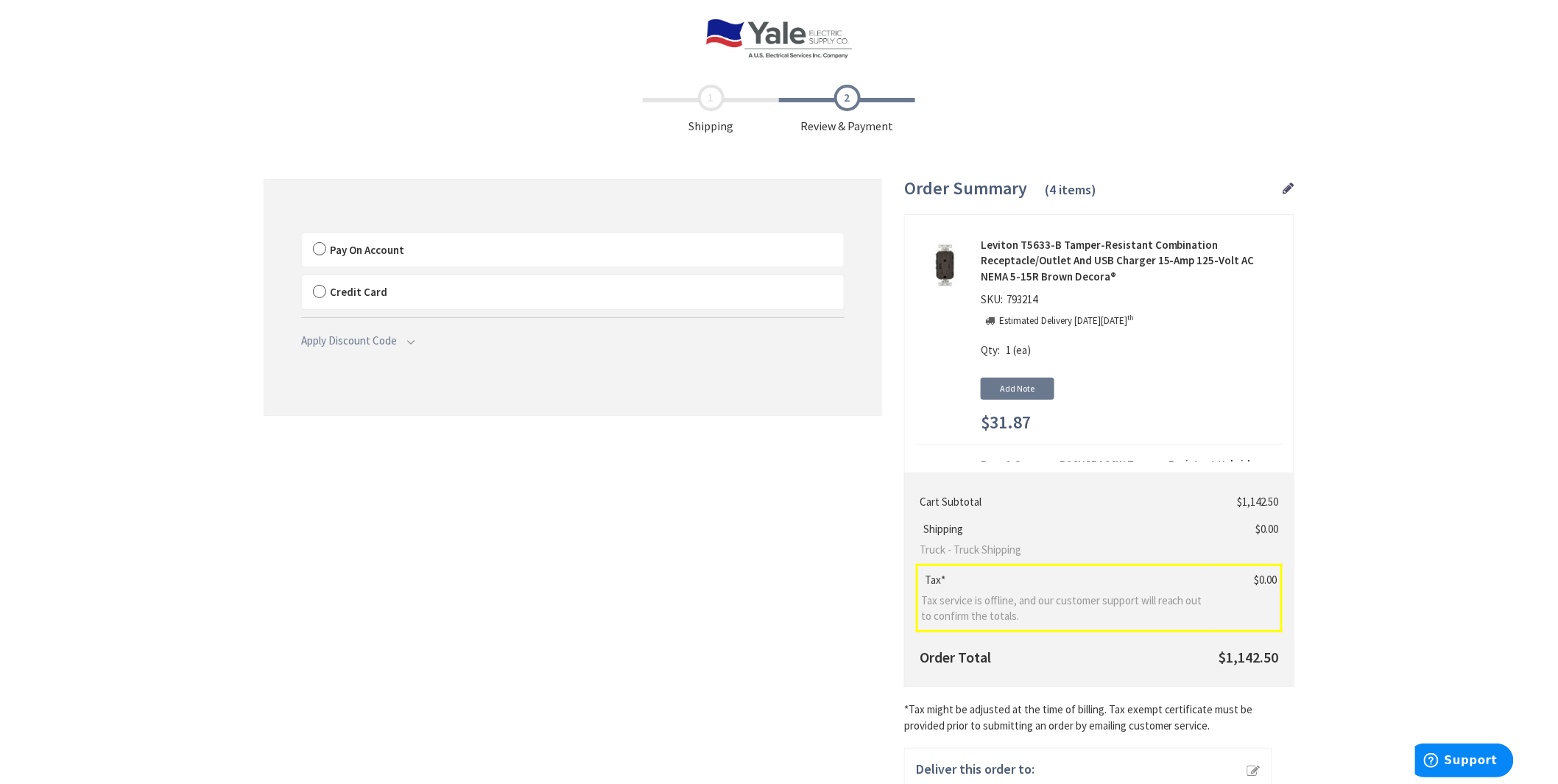
click at [317, 248] on label "Pay On Account" at bounding box center [573, 250] width 542 height 34
click at [302, 236] on input "Pay On Account" at bounding box center [302, 236] width 0 height 0
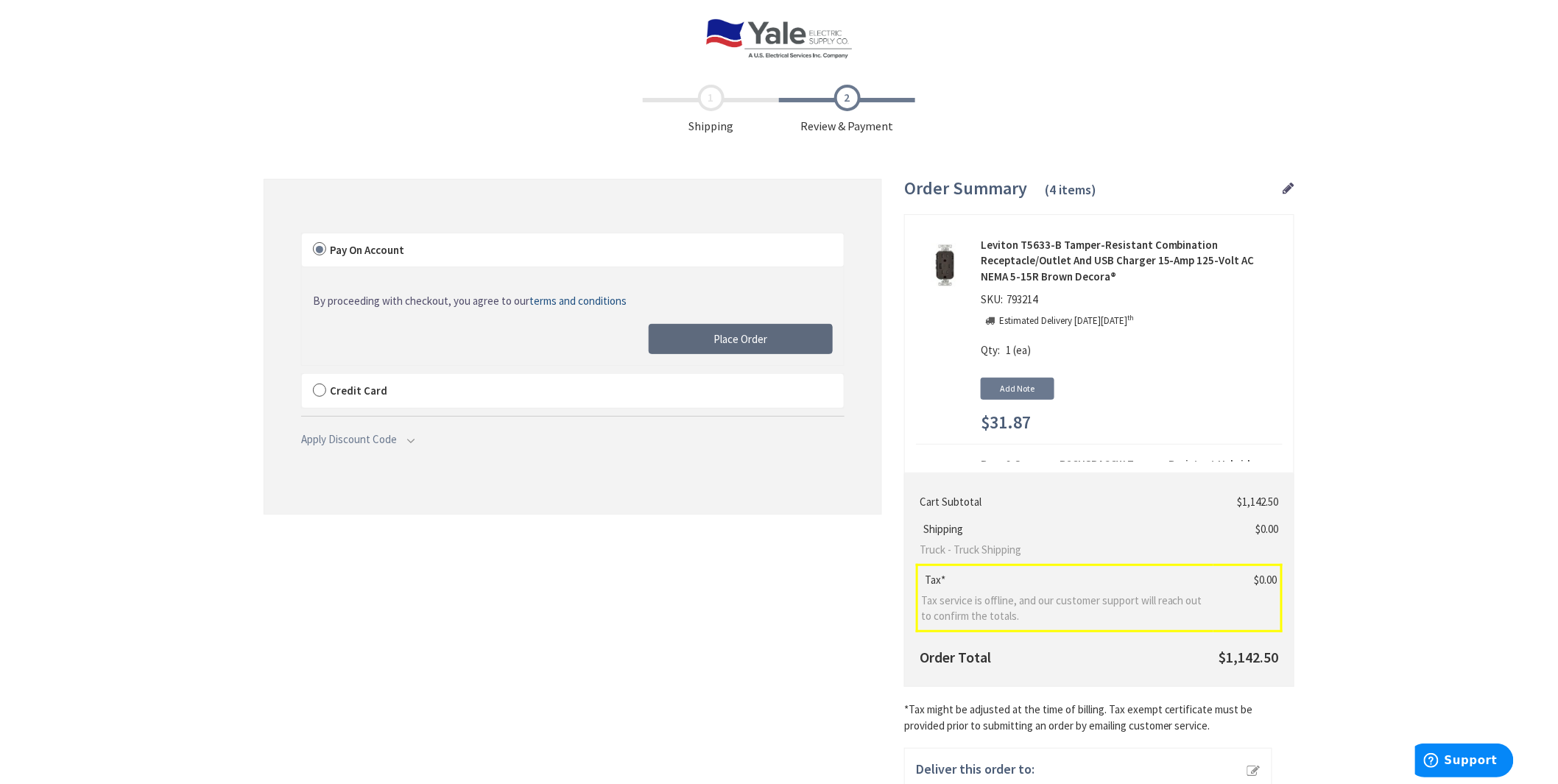
click at [731, 334] on span "Place Order" at bounding box center [741, 338] width 53 height 14
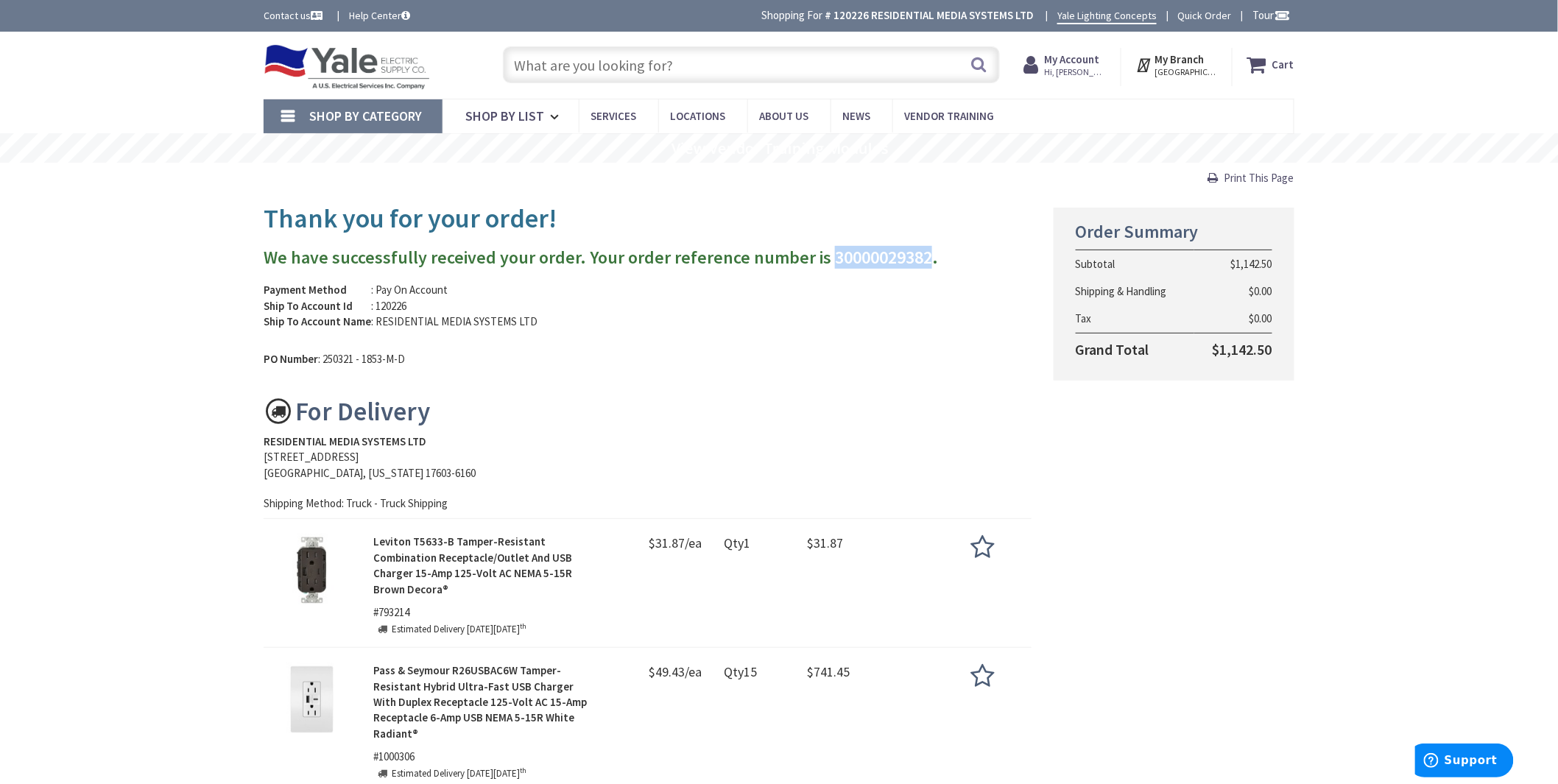
drag, startPoint x: 916, startPoint y: 258, endPoint x: 820, endPoint y: 260, distance: 96.0
click at [820, 260] on h3 "We have successfully received your order. Your order reference number is 300000…" at bounding box center [647, 257] width 767 height 19
copy h3 "30000029382"
